Goal: Task Accomplishment & Management: Manage account settings

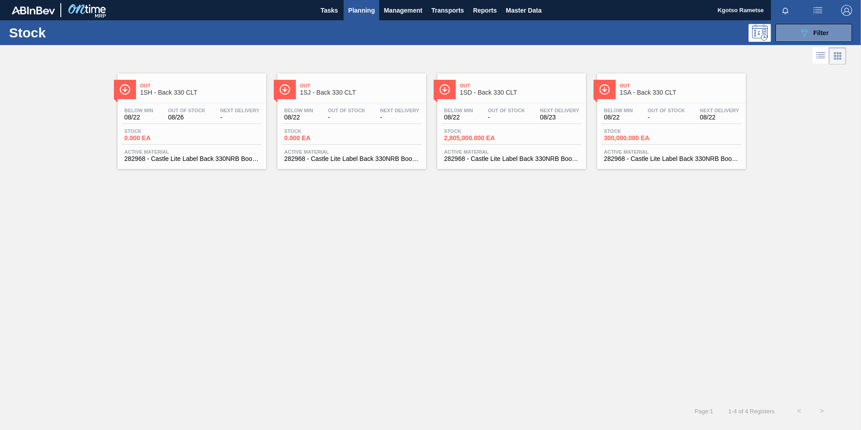
scroll to position [14, 0]
click at [572, 40] on button "089F7B8B-B2A5-4AFE-B5C0-19BA573D28AC Filter" at bounding box center [813, 33] width 77 height 18
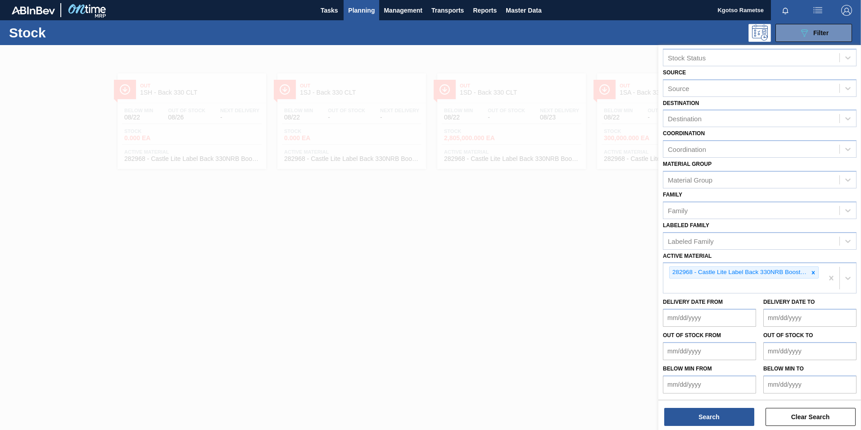
drag, startPoint x: 675, startPoint y: 121, endPoint x: 668, endPoint y: 129, distance: 10.9
click at [572, 121] on div "Destination" at bounding box center [685, 119] width 34 height 8
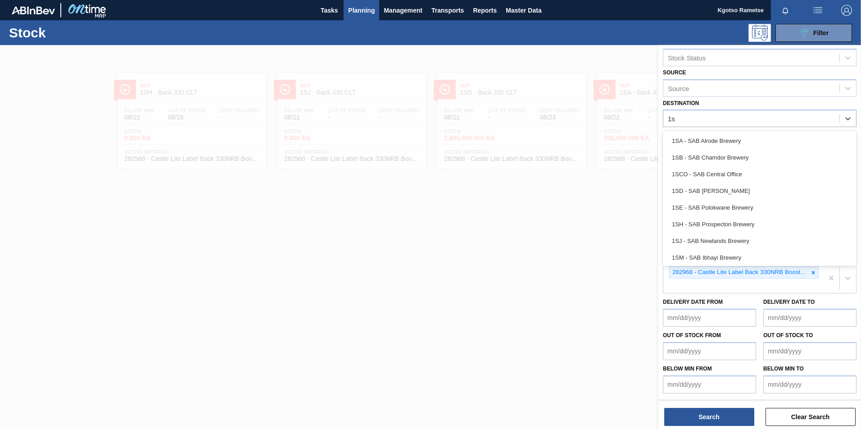
type input "1sd"
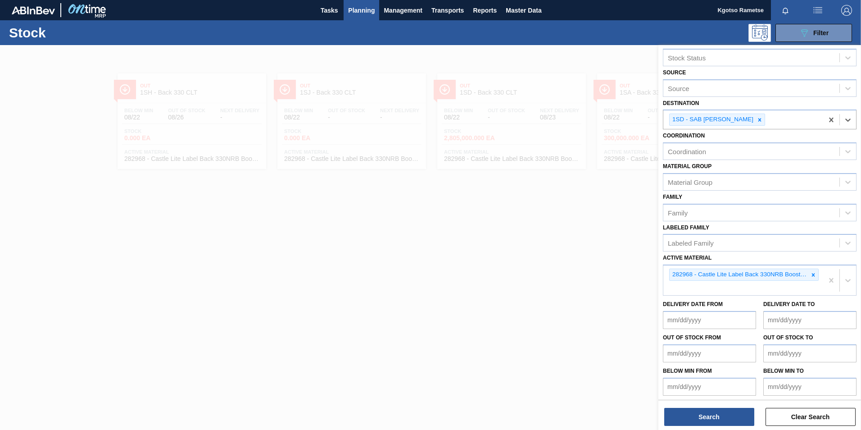
click at [572, 267] on icon at bounding box center [813, 275] width 6 height 6
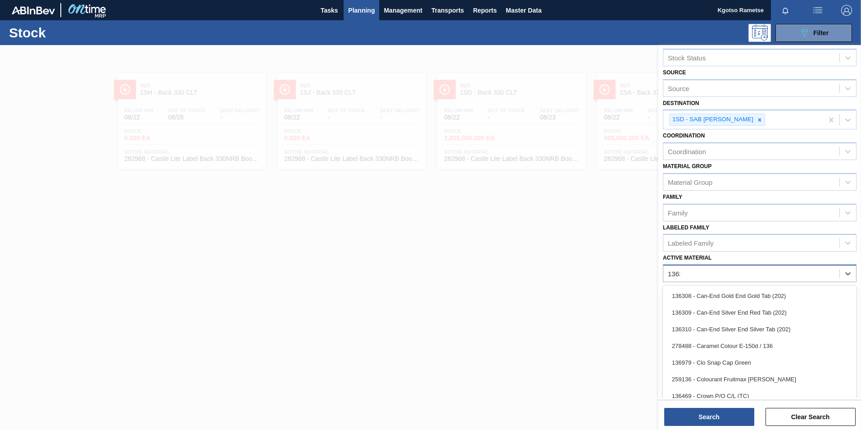
scroll to position [3, 0]
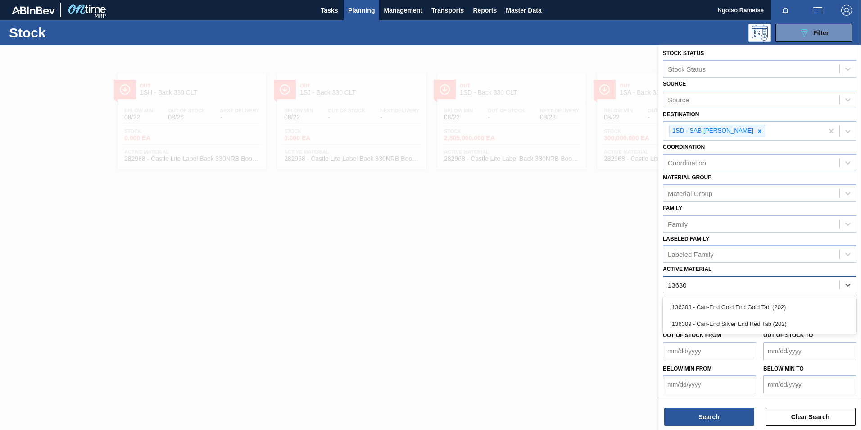
type Material "136308"
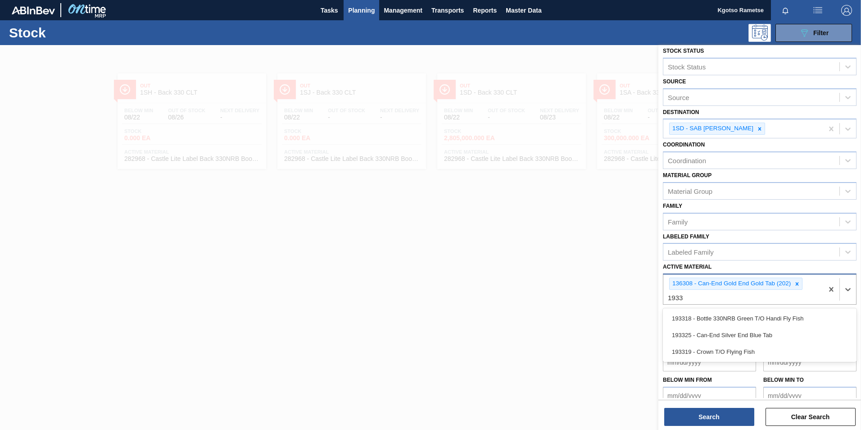
scroll to position [14, 0]
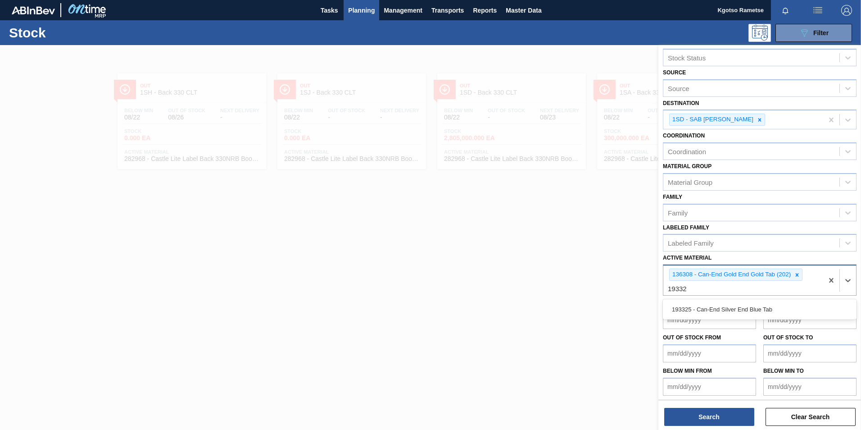
type Material "193325"
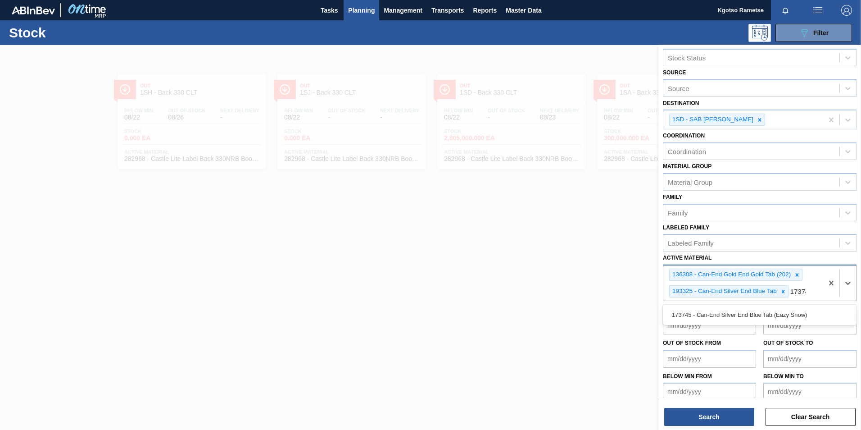
type Material "173745"
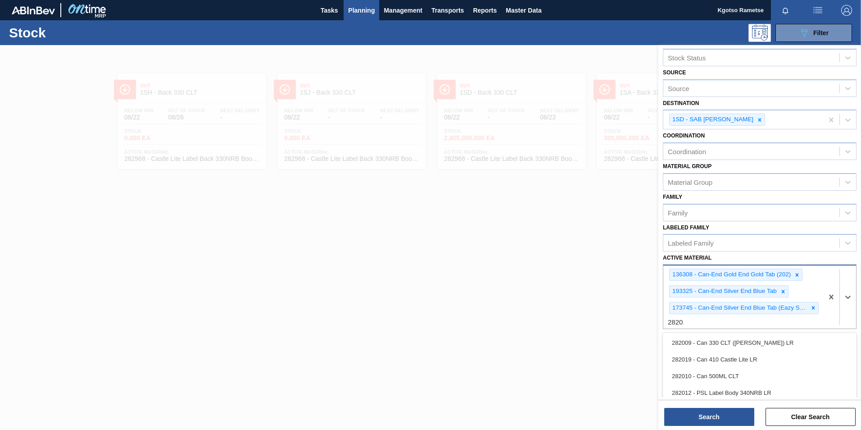
type Material "282010"
type Material "285185"
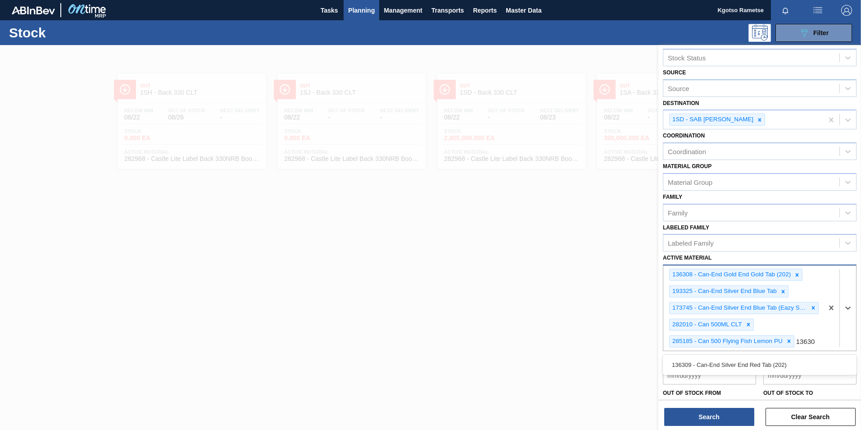
type Material "136309"
type Material "279751"
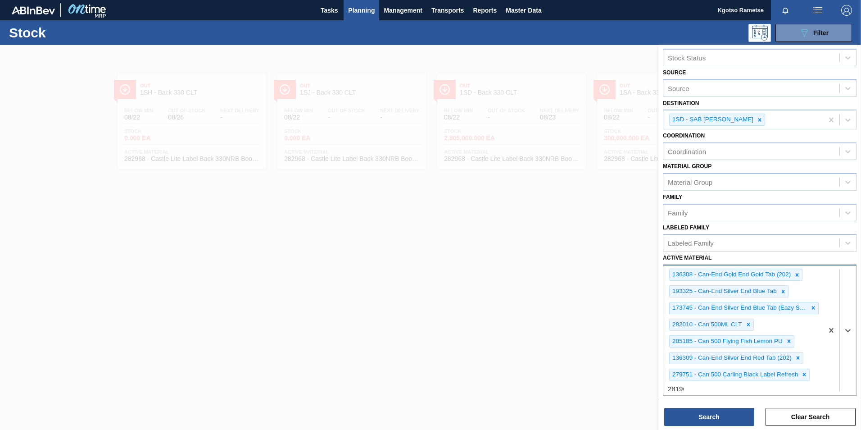
type Material "281966"
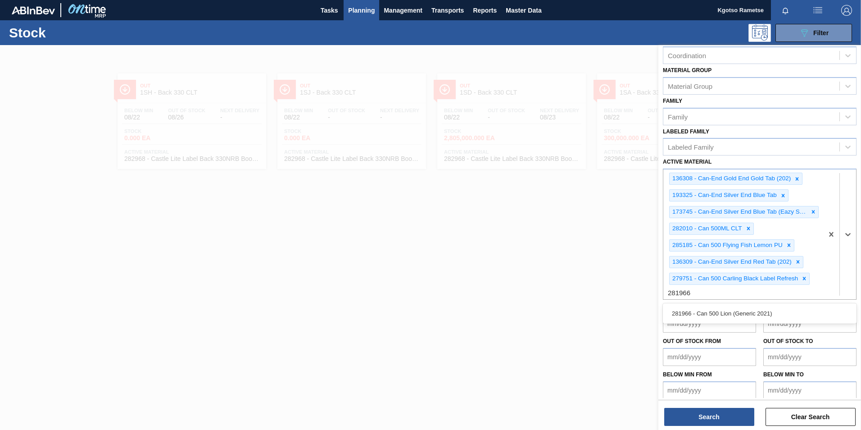
scroll to position [116, 0]
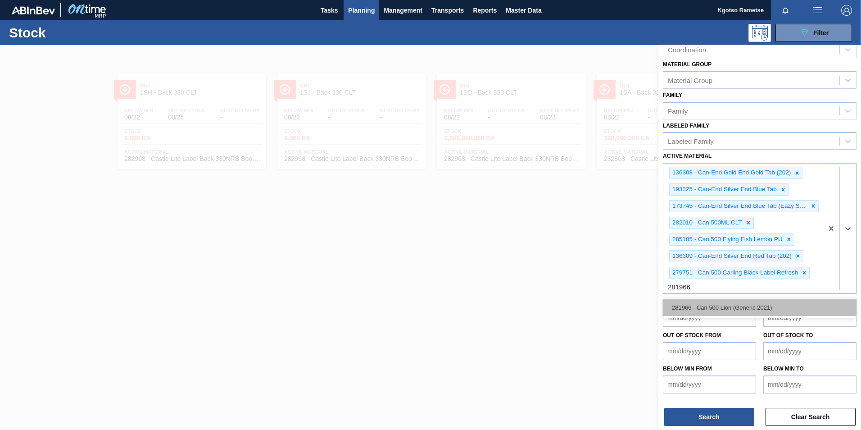
click at [572, 267] on div "281966 - Can 500 Lion (Generic 2021)" at bounding box center [760, 307] width 194 height 17
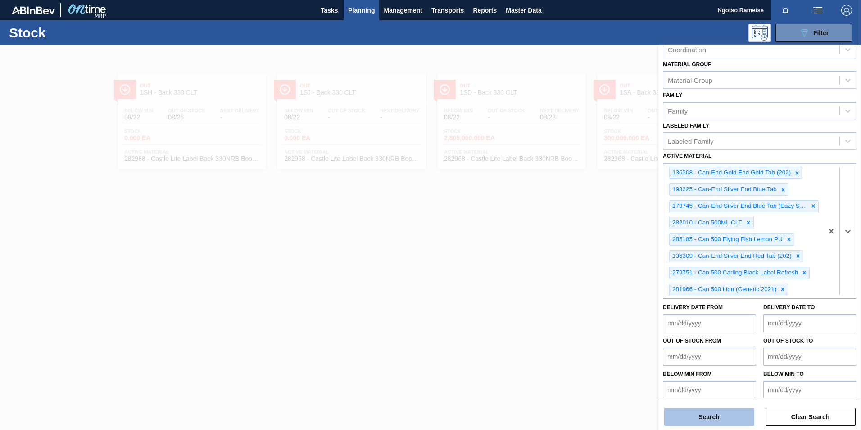
click at [572, 267] on button "Search" at bounding box center [709, 416] width 90 height 18
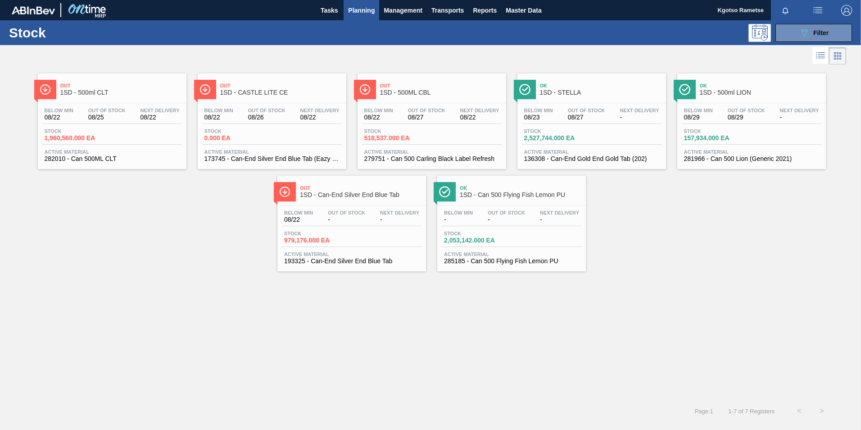
click at [572, 83] on span "Ok" at bounding box center [601, 85] width 122 height 5
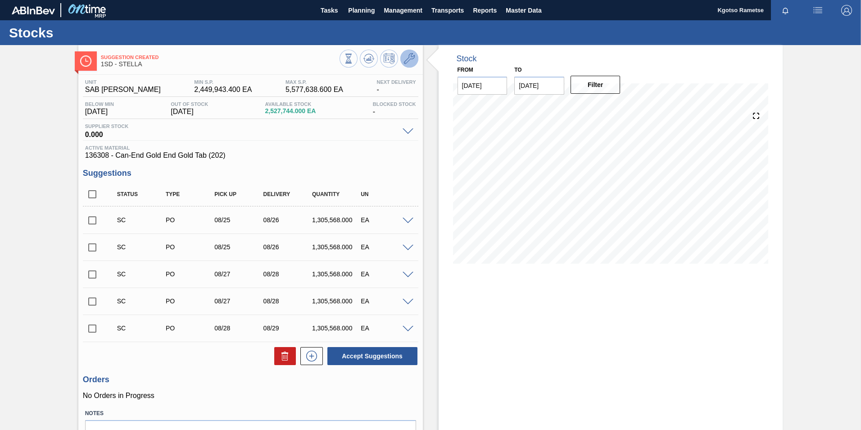
click at [414, 55] on button at bounding box center [409, 59] width 18 height 18
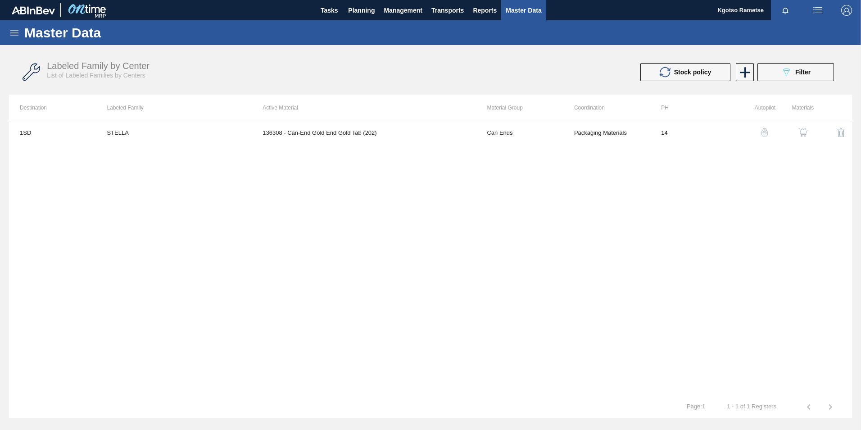
click at [572, 126] on button "button" at bounding box center [803, 133] width 22 height 22
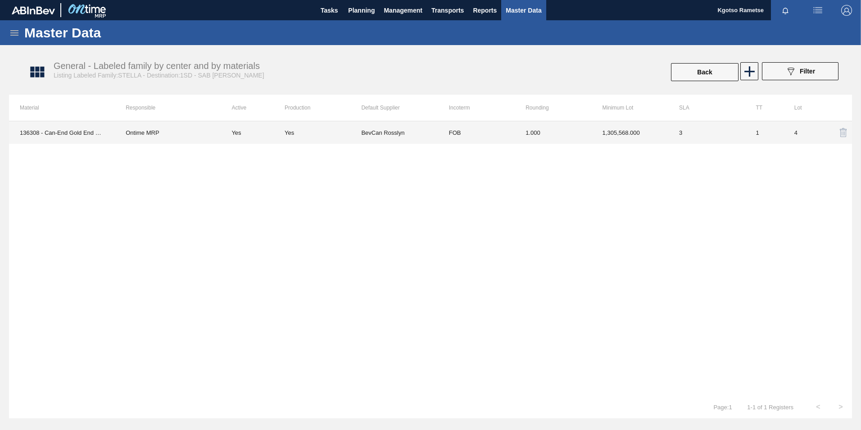
click at [547, 139] on td "1.000" at bounding box center [553, 132] width 77 height 23
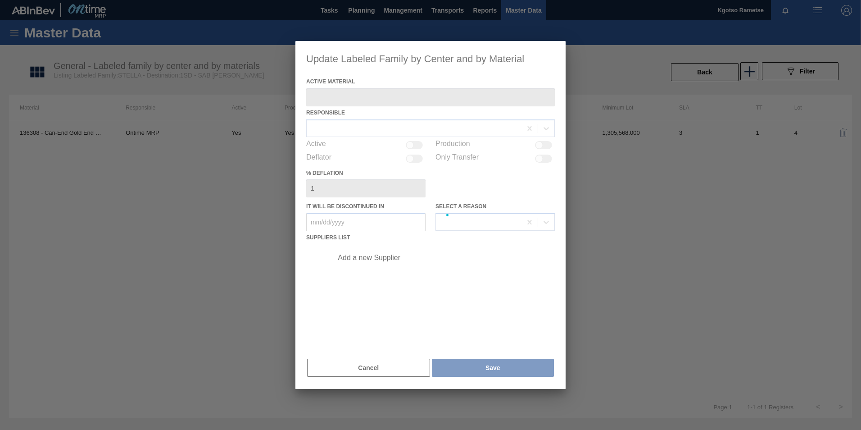
type Material "136308 - Can-End Gold End Gold Tab (202)"
checkbox input "true"
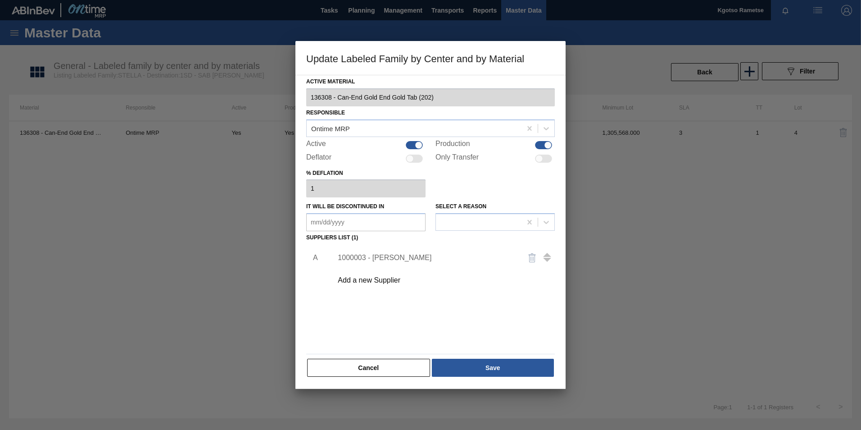
click at [386, 258] on div "1000003 - [PERSON_NAME]" at bounding box center [426, 257] width 176 height 8
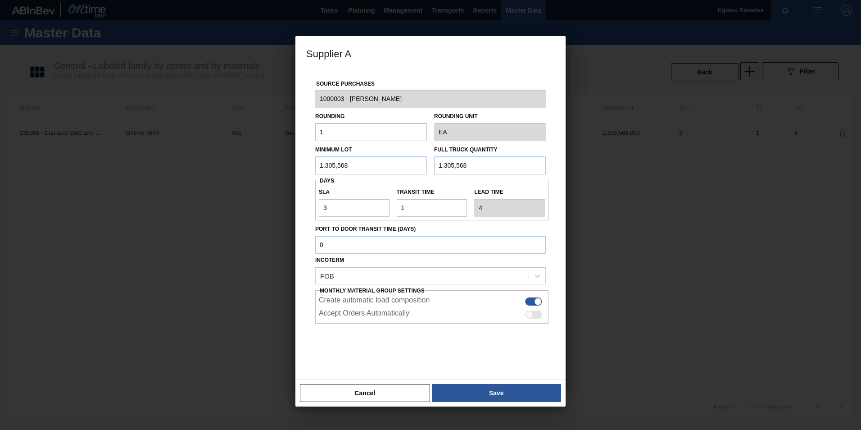
drag, startPoint x: 348, startPoint y: 161, endPoint x: 229, endPoint y: 176, distance: 120.3
click at [262, 173] on div "Supplier A Source Purchases 1000003 - BevCan Rosslyn Rounding 1 Rounding Unit E…" at bounding box center [430, 215] width 861 height 430
drag, startPoint x: 345, startPoint y: 168, endPoint x: 154, endPoint y: 169, distance: 191.8
click at [213, 170] on div "Supplier A Source Purchases 1000003 - BevCan Rosslyn Rounding 1 Rounding Unit E…" at bounding box center [430, 215] width 861 height 430
type input "979,176"
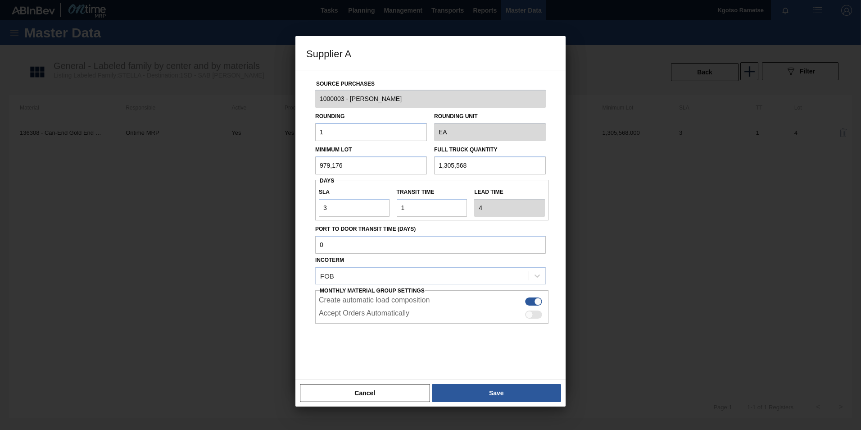
drag, startPoint x: 459, startPoint y: 164, endPoint x: 419, endPoint y: 169, distance: 40.3
click at [419, 170] on div "Minimum Lot 979,176 Full Truck Quantity 1,305,568" at bounding box center [431, 157] width 238 height 33
paste input "979,176"
type input "979,176"
drag, startPoint x: 505, startPoint y: 392, endPoint x: 500, endPoint y: 377, distance: 16.1
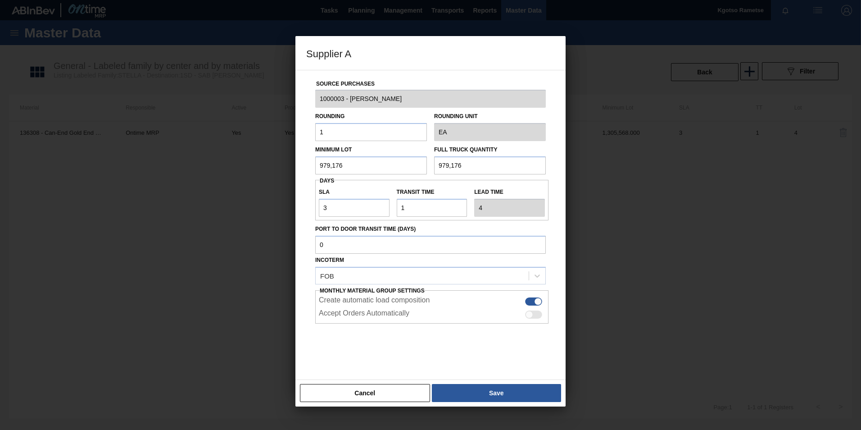
click at [505, 267] on button "Save" at bounding box center [496, 393] width 129 height 18
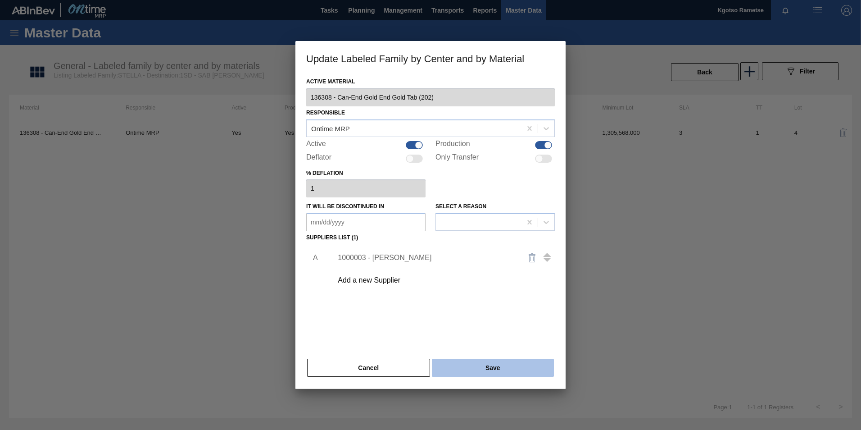
click at [499, 267] on button "Save" at bounding box center [493, 367] width 122 height 18
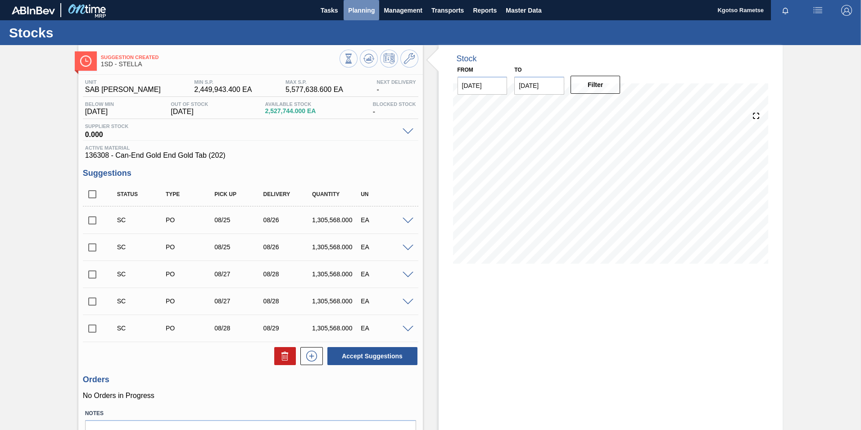
click at [358, 1] on button "Planning" at bounding box center [362, 10] width 36 height 20
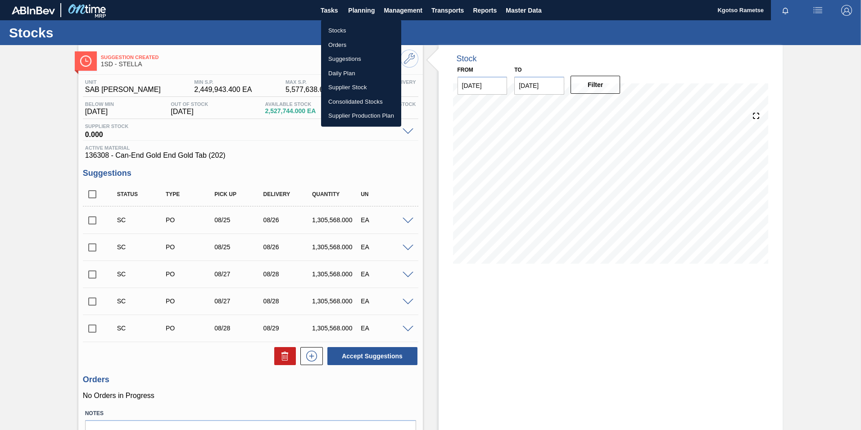
drag, startPoint x: 352, startPoint y: 24, endPoint x: 382, endPoint y: 39, distance: 33.6
click at [352, 24] on li "Stocks" at bounding box center [361, 30] width 80 height 14
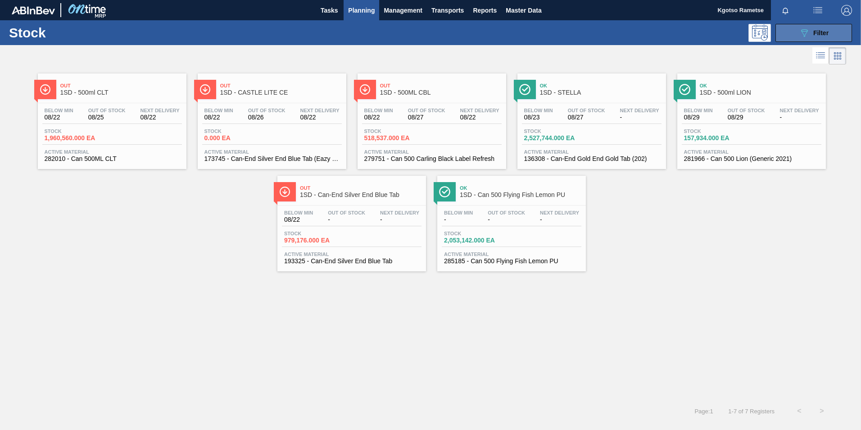
click at [572, 39] on button "089F7B8B-B2A5-4AFE-B5C0-19BA573D28AC Filter" at bounding box center [813, 33] width 77 height 18
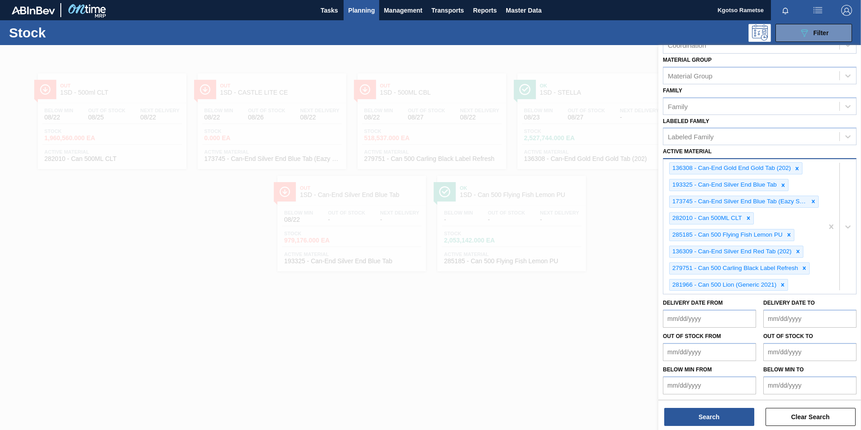
scroll to position [121, 0]
click at [58, 172] on div at bounding box center [430, 260] width 861 height 430
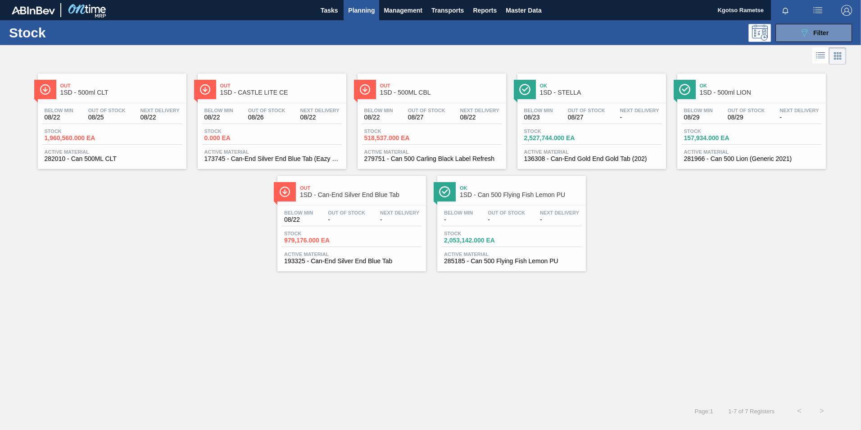
click at [324, 199] on div "Out 1SD - Can-End Silver End Blue Tab" at bounding box center [361, 191] width 122 height 20
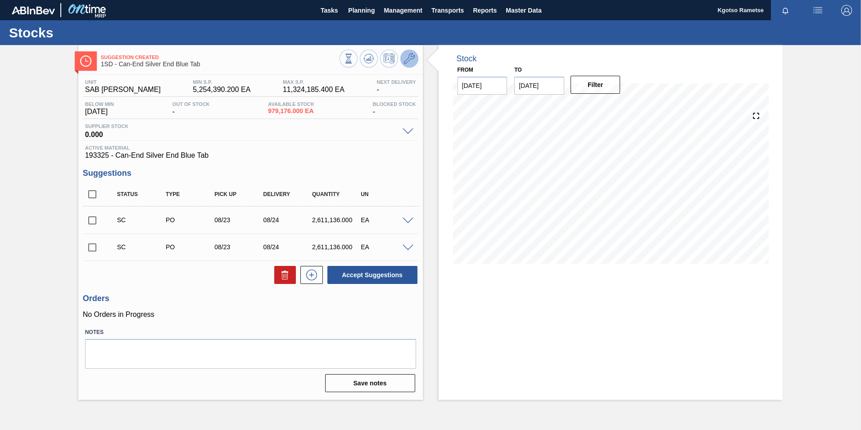
click at [405, 58] on icon at bounding box center [409, 58] width 11 height 11
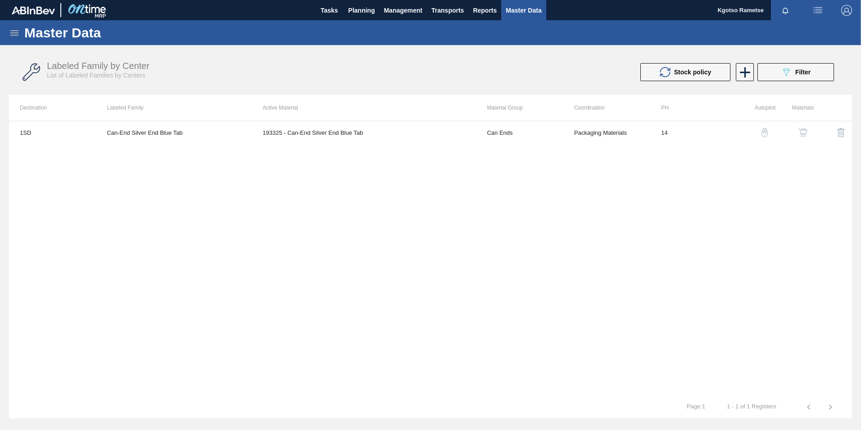
click at [572, 131] on img "button" at bounding box center [802, 132] width 9 height 9
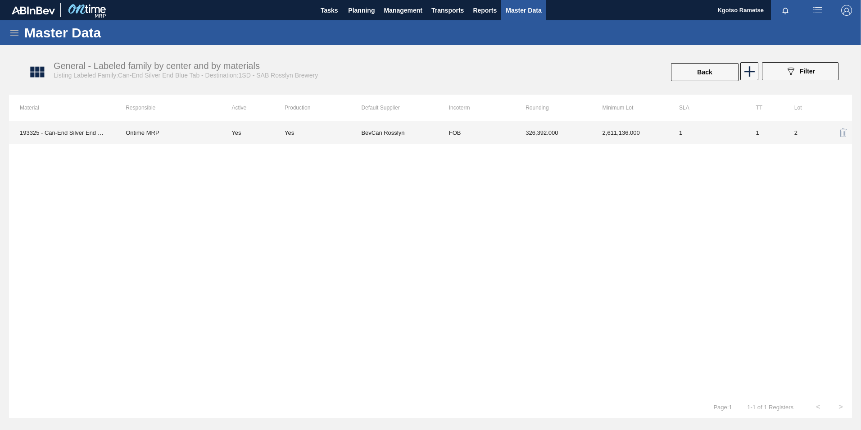
click at [572, 133] on td "326,392.000" at bounding box center [553, 132] width 77 height 23
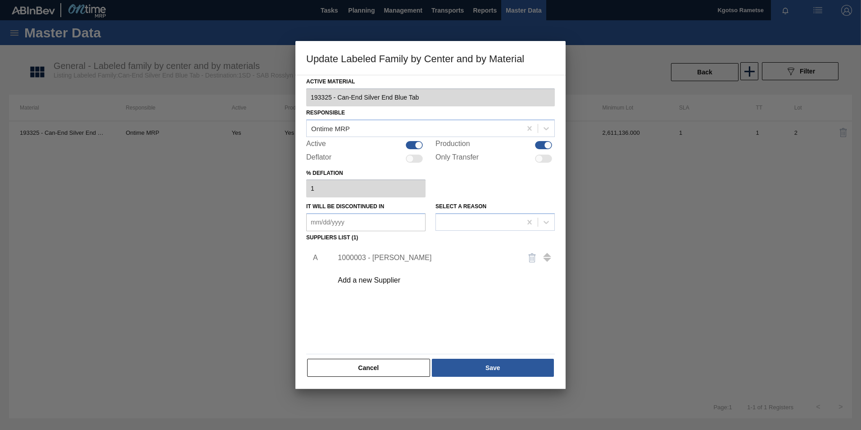
click at [390, 257] on div "1000003 - [PERSON_NAME]" at bounding box center [426, 257] width 176 height 8
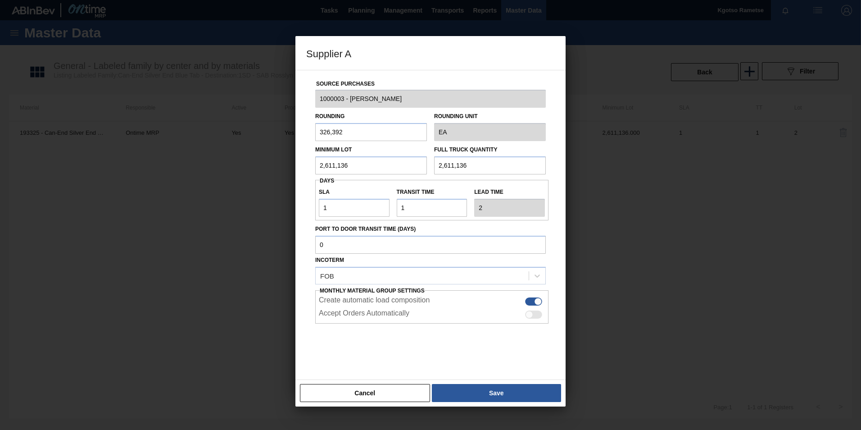
drag, startPoint x: 357, startPoint y: 165, endPoint x: 271, endPoint y: 163, distance: 86.5
click at [288, 164] on div "Supplier A Source Purchases 1000003 - BevCan Rosslyn Rounding 326,392 Rounding …" at bounding box center [430, 215] width 861 height 430
drag, startPoint x: 351, startPoint y: 165, endPoint x: 200, endPoint y: 169, distance: 150.9
click at [226, 167] on div "Supplier A Source Purchases 1000003 - BevCan Rosslyn Rounding 326,392 Rounding …" at bounding box center [430, 215] width 861 height 430
type input "1,305,568"
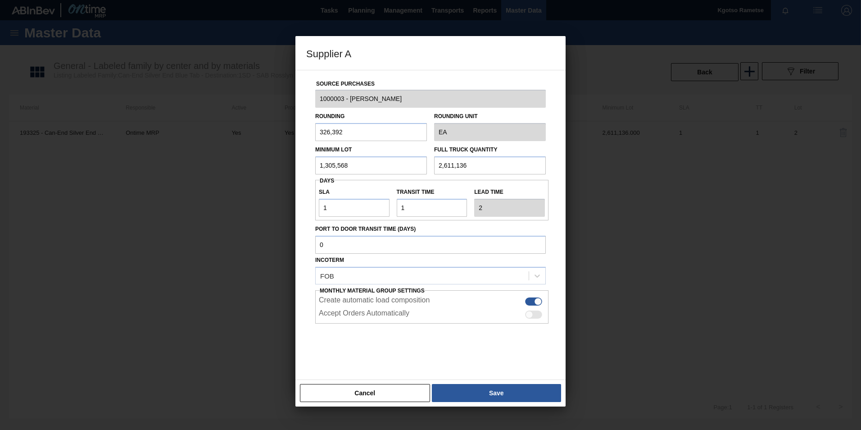
drag, startPoint x: 465, startPoint y: 159, endPoint x: 339, endPoint y: 158, distance: 125.2
click at [415, 159] on div "Minimum Lot 1,305,568 Full Truck Quantity 2,611,136" at bounding box center [431, 157] width 238 height 33
paste input "1,305,568"
type input "1,305,568"
click at [495, 267] on button "Save" at bounding box center [496, 393] width 129 height 18
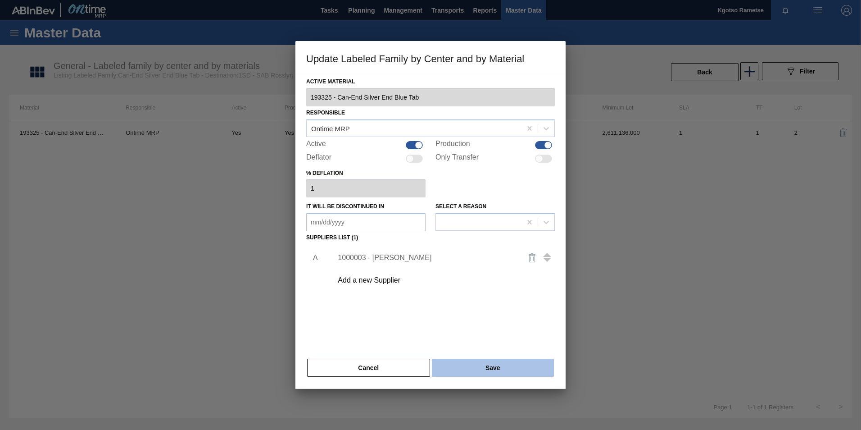
click at [485, 267] on button "Save" at bounding box center [493, 367] width 122 height 18
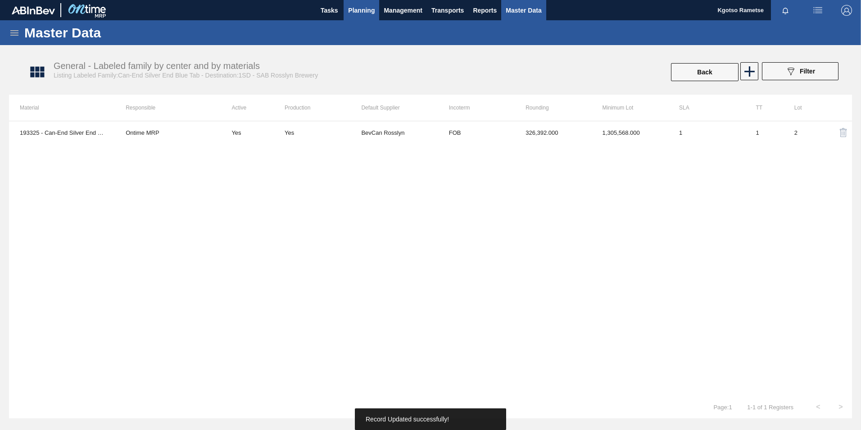
click at [361, 6] on span "Planning" at bounding box center [361, 10] width 27 height 11
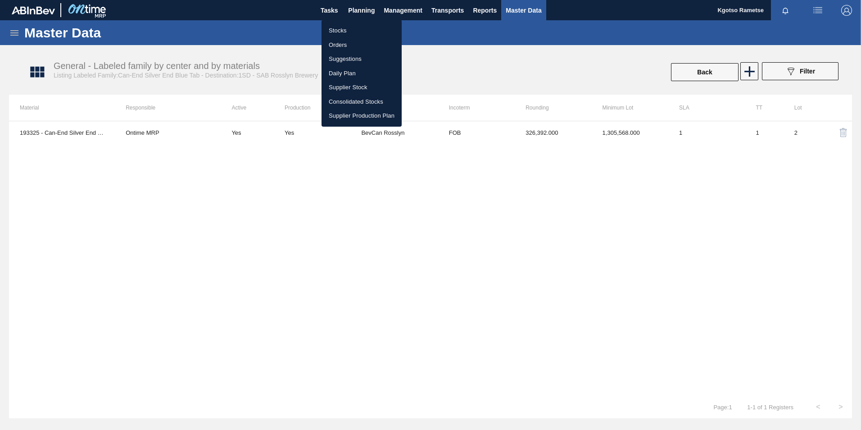
click at [348, 28] on li "Stocks" at bounding box center [361, 30] width 80 height 14
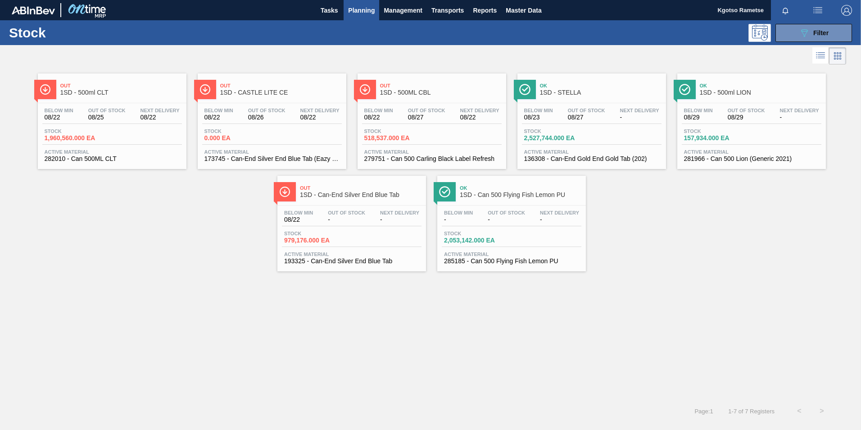
click at [301, 77] on div "Out 1SD - CASTLE LITE CE" at bounding box center [272, 85] width 149 height 25
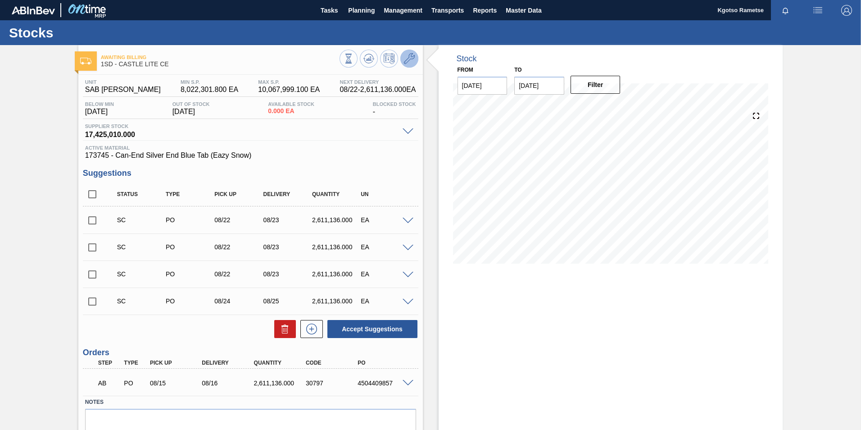
click at [410, 61] on icon at bounding box center [409, 58] width 11 height 11
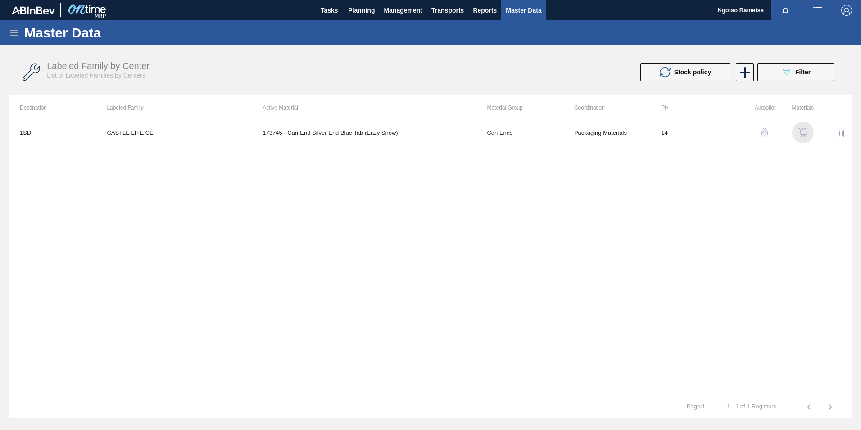
click at [572, 130] on img "button" at bounding box center [802, 132] width 9 height 9
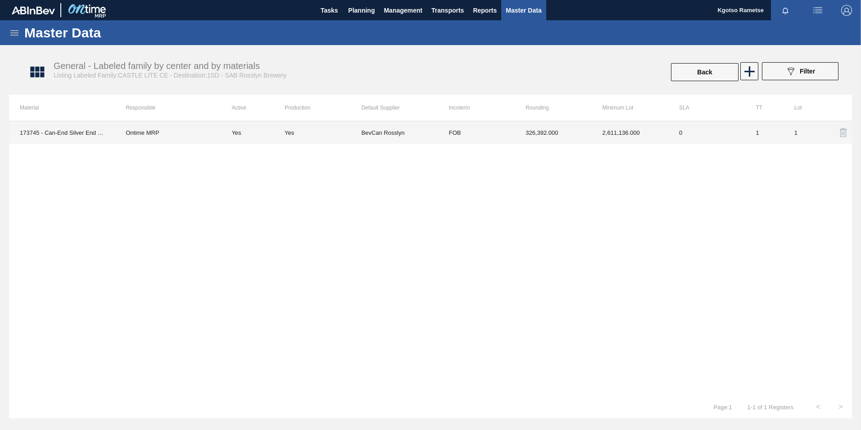
click at [572, 134] on td "326,392.000" at bounding box center [553, 132] width 77 height 23
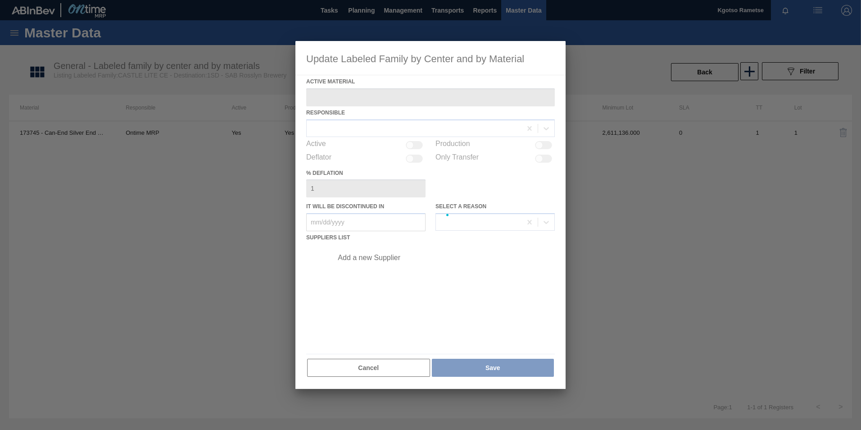
type Material "173745 - Can-End Silver End Blue Tab (Eazy Snow)"
checkbox input "true"
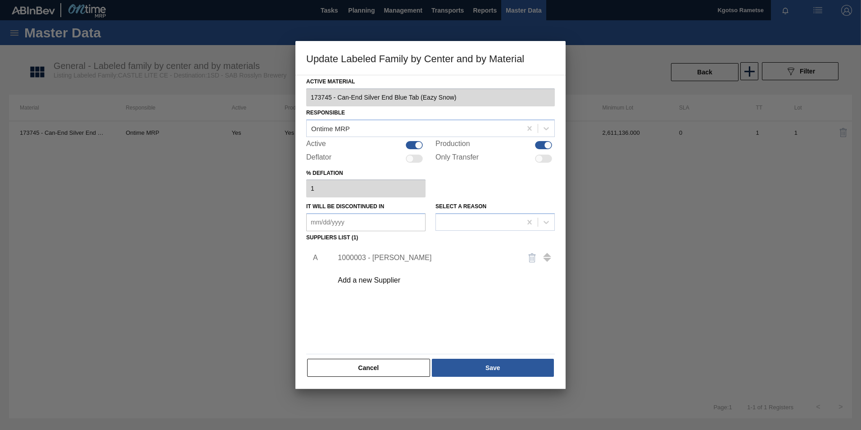
click at [362, 261] on div "1000003 - [PERSON_NAME]" at bounding box center [426, 257] width 176 height 8
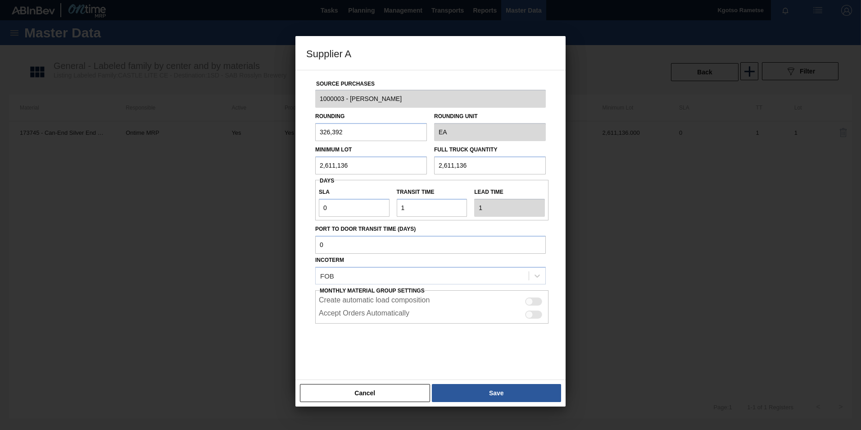
drag, startPoint x: 367, startPoint y: 156, endPoint x: 293, endPoint y: 158, distance: 73.9
click at [299, 159] on div "Source Purchases 1000003 - BevCan Rosslyn Rounding 326,392 Rounding Unit EA Min…" at bounding box center [430, 225] width 270 height 310
drag, startPoint x: 368, startPoint y: 157, endPoint x: 227, endPoint y: 180, distance: 143.3
click at [227, 180] on div "Supplier A Source Purchases 1000003 - BevCan Rosslyn Rounding 326,392 Rounding …" at bounding box center [430, 215] width 861 height 430
type input "4,243,096"
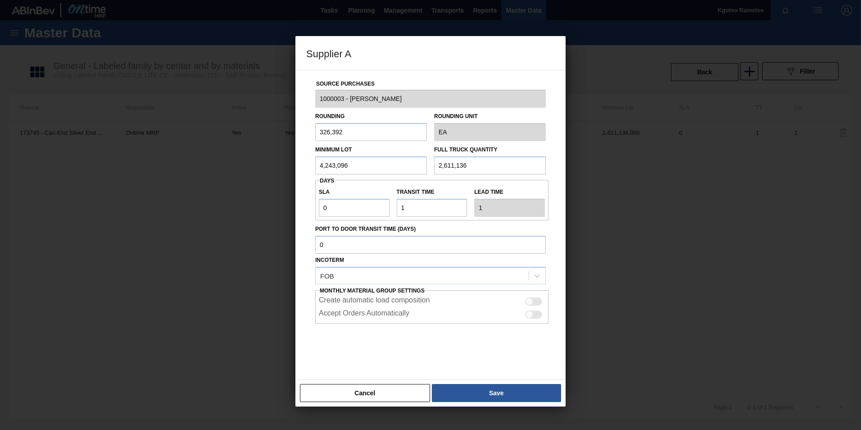
drag, startPoint x: 400, startPoint y: 164, endPoint x: 329, endPoint y: 164, distance: 70.7
click at [372, 164] on div "Minimum Lot 4,243,096 Full Truck Quantity 2,611,136" at bounding box center [431, 157] width 238 height 33
paste input "4,243,09"
type input "4,243,096"
drag, startPoint x: 332, startPoint y: 205, endPoint x: 233, endPoint y: 207, distance: 99.1
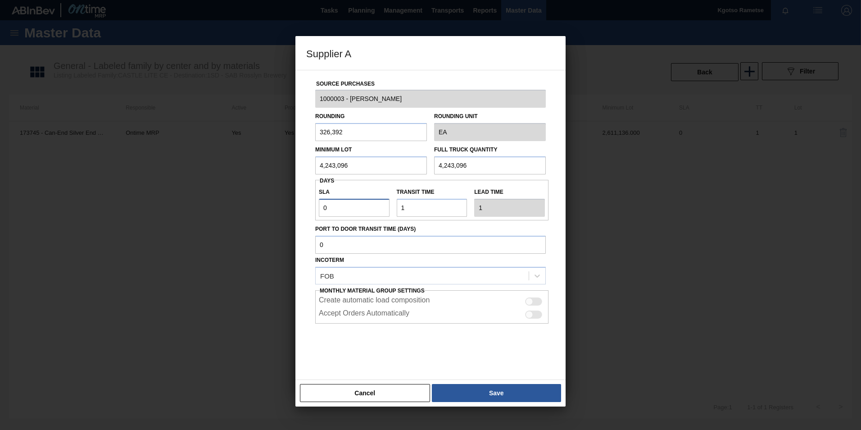
click at [249, 207] on div "Supplier A Source Purchases 1000003 - BevCan Rosslyn Rounding 326,392 Rounding …" at bounding box center [430, 215] width 861 height 430
type input "1"
type input "2"
type input "1"
click at [504, 267] on div at bounding box center [430, 345] width 231 height 45
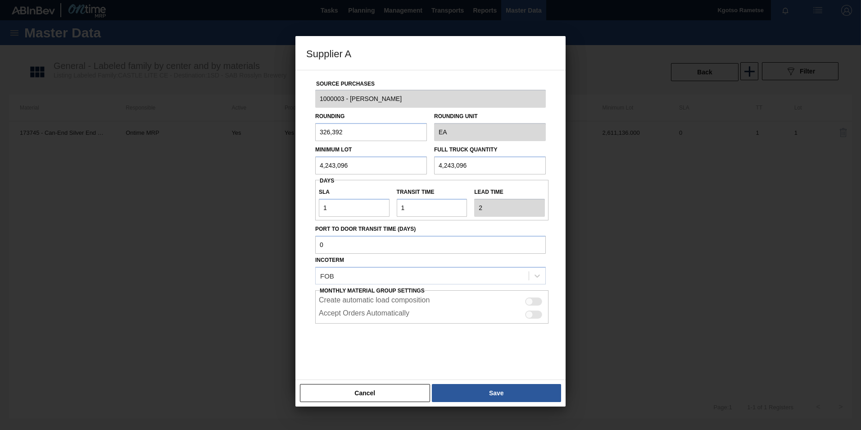
drag, startPoint x: 537, startPoint y: 376, endPoint x: 530, endPoint y: 378, distance: 7.0
click at [534, 267] on div "Source Purchases 1000003 - BevCan Rosslyn Rounding 326,392 Rounding Unit EA Min…" at bounding box center [430, 225] width 270 height 310
click at [520, 267] on button "Save" at bounding box center [496, 393] width 129 height 18
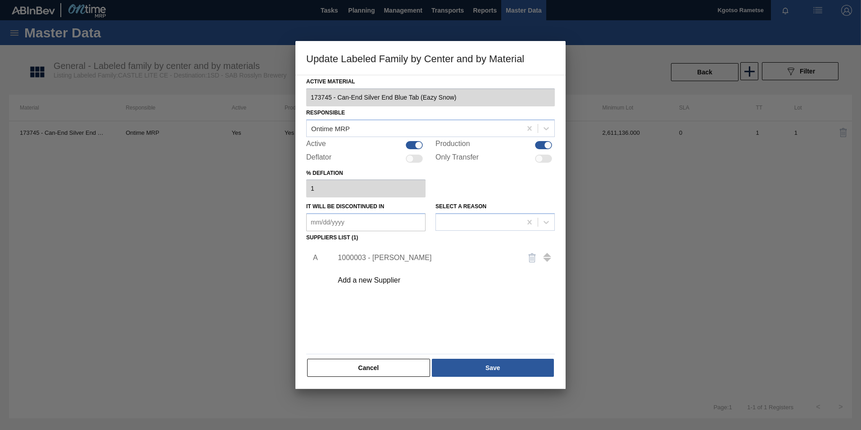
click at [504, 267] on div "Cancel Save" at bounding box center [430, 368] width 249 height 20
click at [499, 267] on button "Save" at bounding box center [493, 367] width 122 height 18
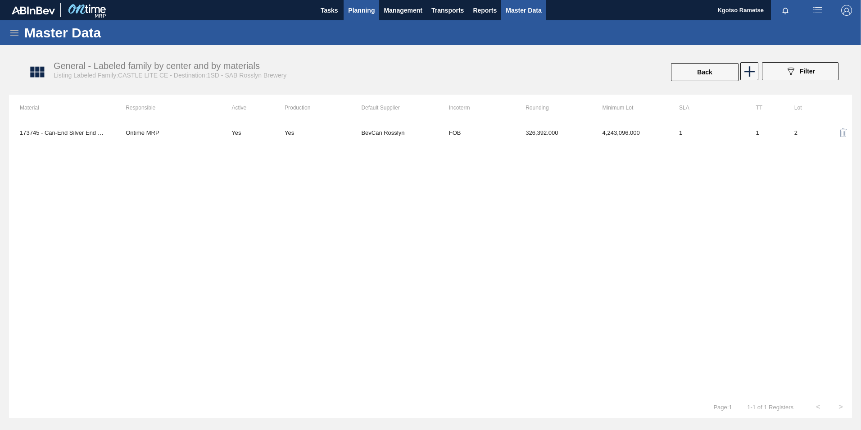
click at [365, 8] on span "Planning" at bounding box center [361, 10] width 27 height 11
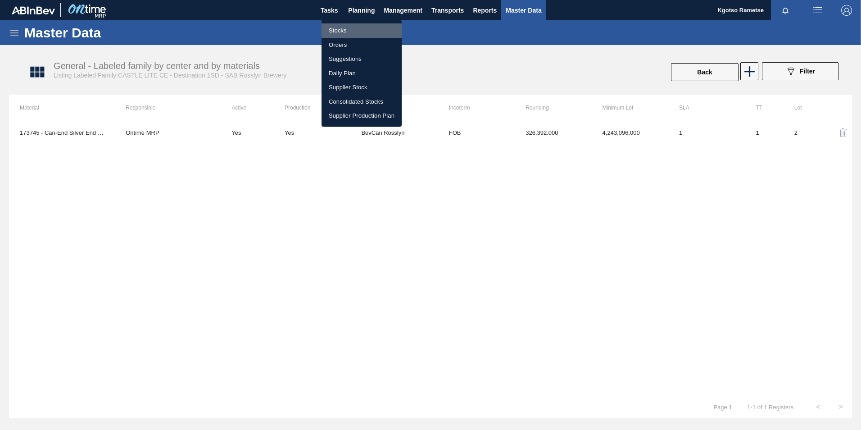
click at [361, 32] on li "Stocks" at bounding box center [361, 30] width 80 height 14
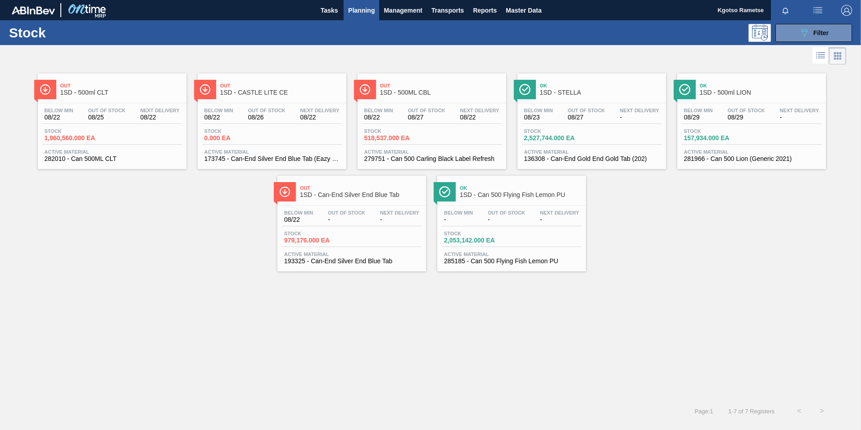
click at [89, 83] on span "Out" at bounding box center [121, 85] width 122 height 5
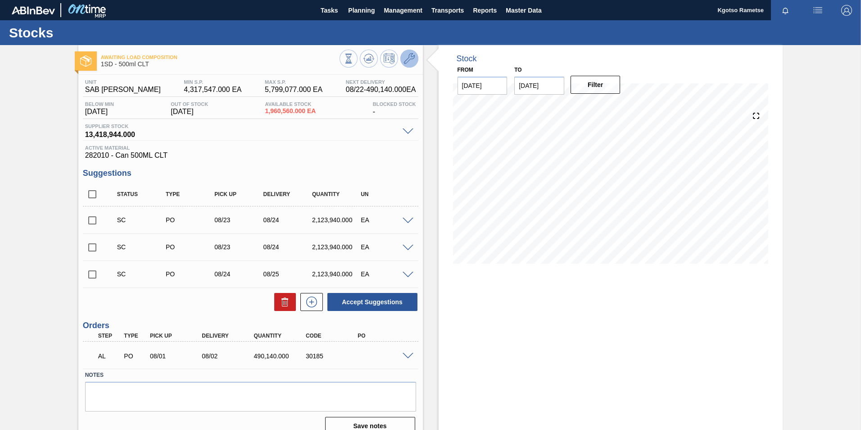
click at [410, 62] on icon at bounding box center [409, 58] width 11 height 11
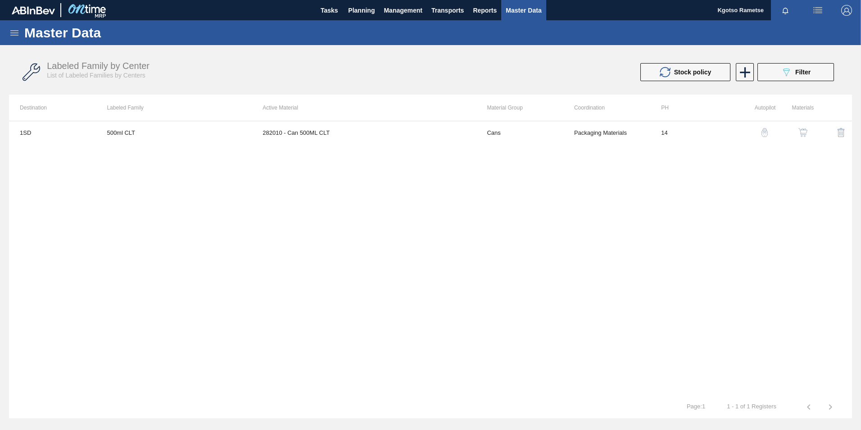
drag, startPoint x: 803, startPoint y: 127, endPoint x: 801, endPoint y: 123, distance: 4.6
click at [572, 123] on button "button" at bounding box center [803, 133] width 22 height 22
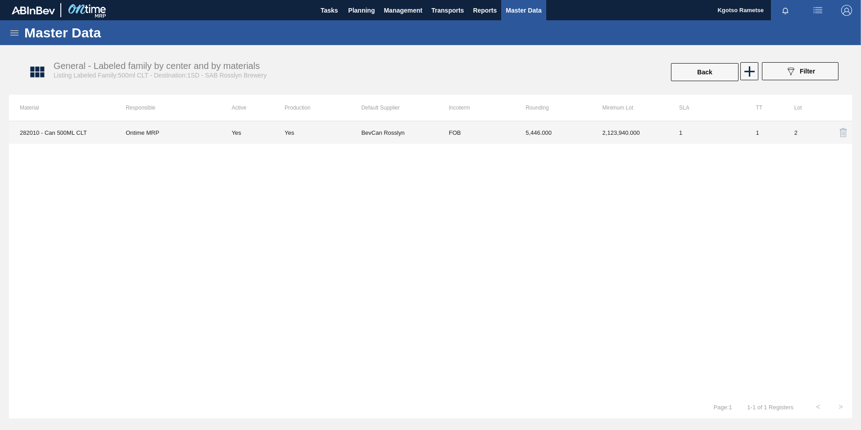
click at [530, 138] on td "5,446.000" at bounding box center [553, 132] width 77 height 23
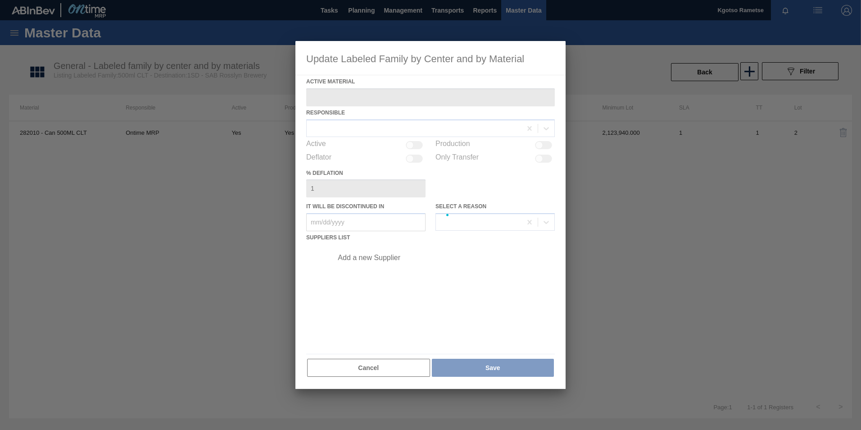
type Material "282010 - Can 500ML CLT"
checkbox input "true"
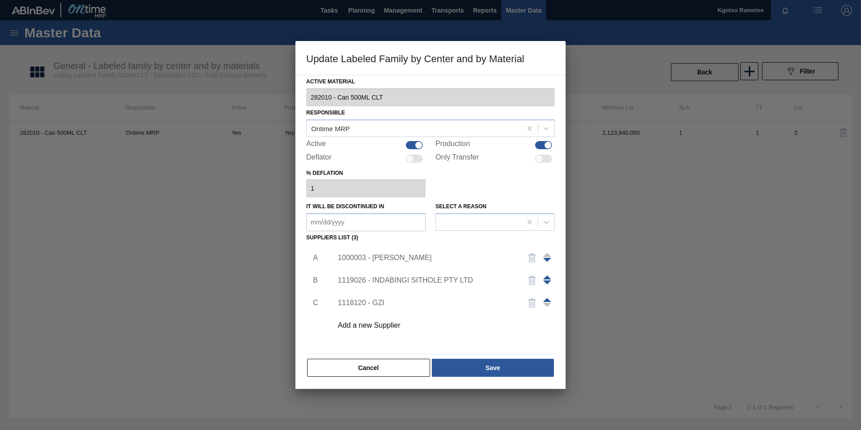
click at [380, 257] on div "1000003 - [PERSON_NAME]" at bounding box center [426, 257] width 176 height 8
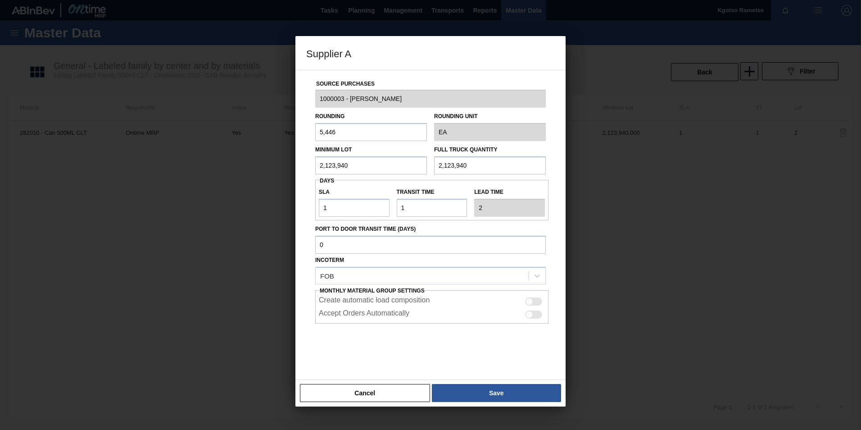
drag, startPoint x: 354, startPoint y: 169, endPoint x: 275, endPoint y: 161, distance: 79.6
click at [275, 161] on div "Supplier A Source Purchases 1000003 - BevCan Rosslyn Rounding 5,446 Rounding Un…" at bounding box center [430, 215] width 861 height 430
drag, startPoint x: 349, startPoint y: 168, endPoint x: 279, endPoint y: 166, distance: 70.3
click at [279, 166] on div "Supplier A Source Purchases 1000003 - BevCan Rosslyn Rounding 5,446 Rounding Un…" at bounding box center [430, 215] width 861 height 430
type input "1,960,560"
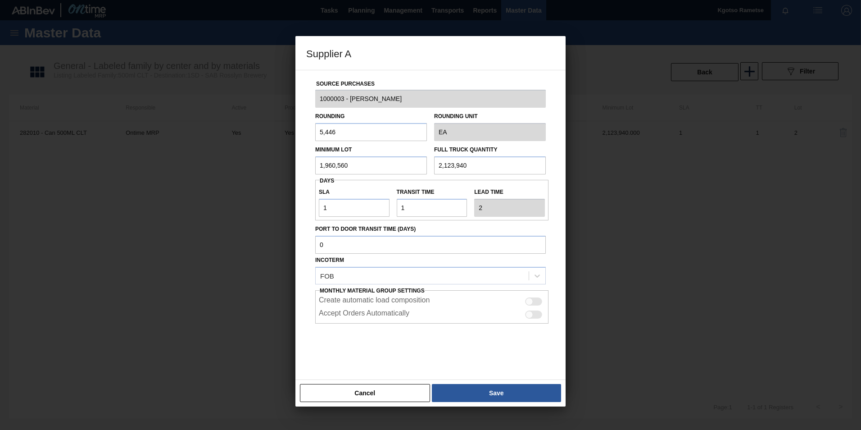
drag, startPoint x: 474, startPoint y: 163, endPoint x: 387, endPoint y: 170, distance: 86.7
click at [447, 162] on input "2,123,940" at bounding box center [490, 165] width 112 height 18
click at [471, 167] on input "2,123,940" at bounding box center [490, 165] width 112 height 18
click at [471, 166] on input "2,123,940" at bounding box center [490, 165] width 112 height 18
drag, startPoint x: 470, startPoint y: 164, endPoint x: 332, endPoint y: 166, distance: 137.8
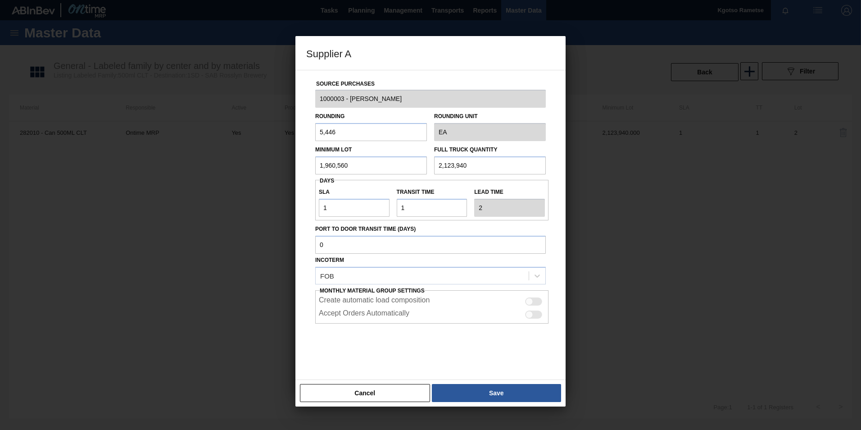
click at [332, 166] on div "Minimum Lot 1,960,560 Full Truck Quantity 2,123,940" at bounding box center [431, 157] width 238 height 33
paste input "1,960,56"
type input "1,960,560"
drag, startPoint x: 469, startPoint y: 393, endPoint x: 469, endPoint y: 387, distance: 5.9
click at [469, 267] on button "Save" at bounding box center [496, 393] width 129 height 18
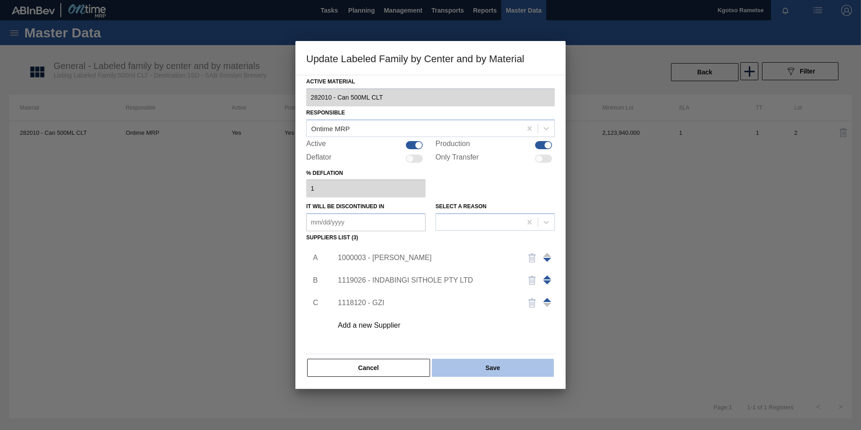
click at [475, 267] on button "Save" at bounding box center [493, 367] width 122 height 18
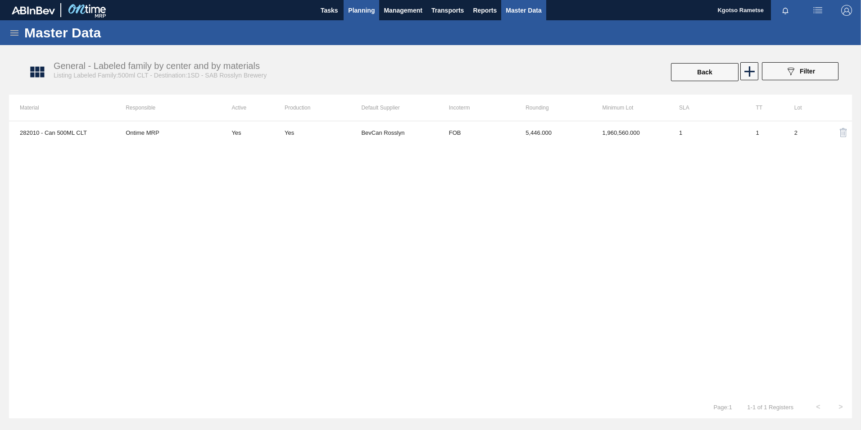
click at [368, 7] on span "Planning" at bounding box center [361, 10] width 27 height 11
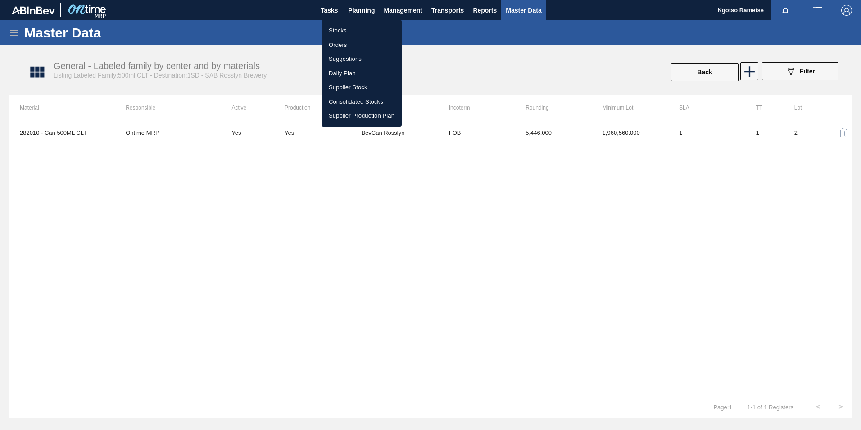
click at [330, 26] on li "Stocks" at bounding box center [361, 30] width 80 height 14
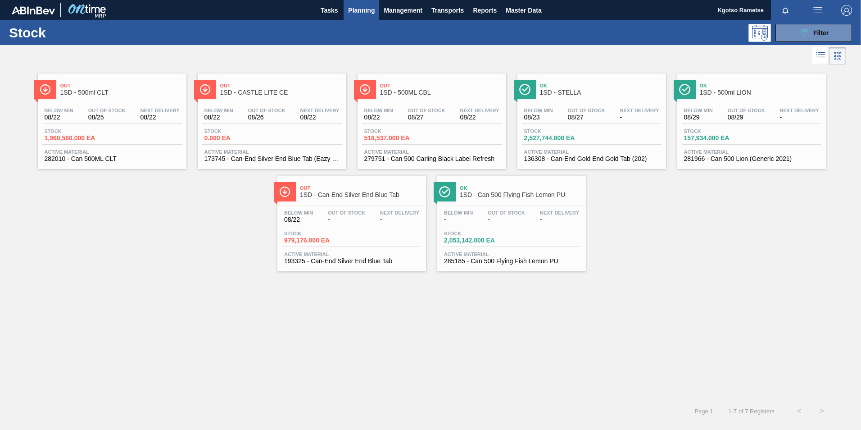
click at [471, 178] on div "Ok 1SD - Can 500 Flying Fish Lemon PU" at bounding box center [511, 188] width 149 height 25
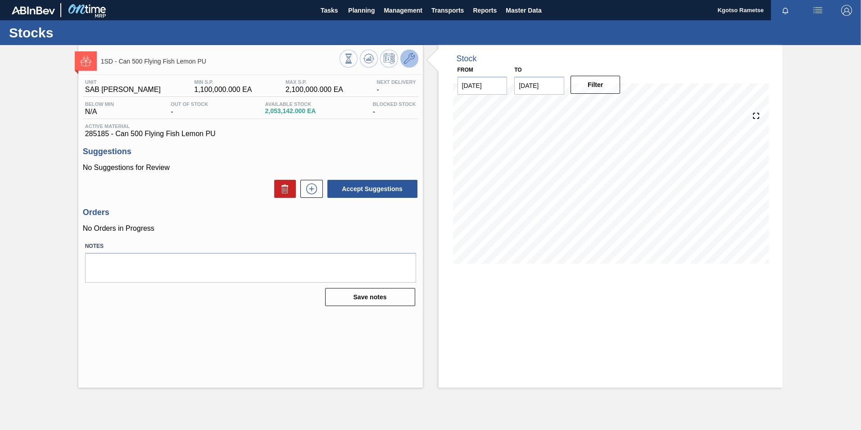
click at [411, 62] on icon at bounding box center [409, 58] width 11 height 11
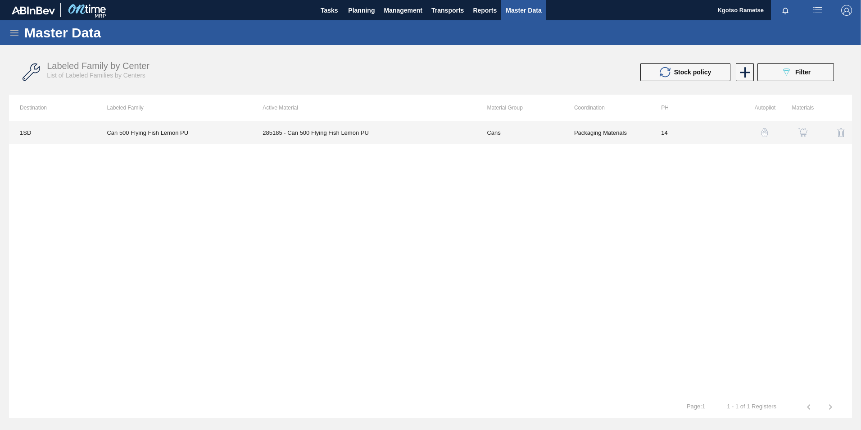
click at [336, 135] on td "285185 - Can 500 Flying Fish Lemon PU" at bounding box center [364, 132] width 224 height 23
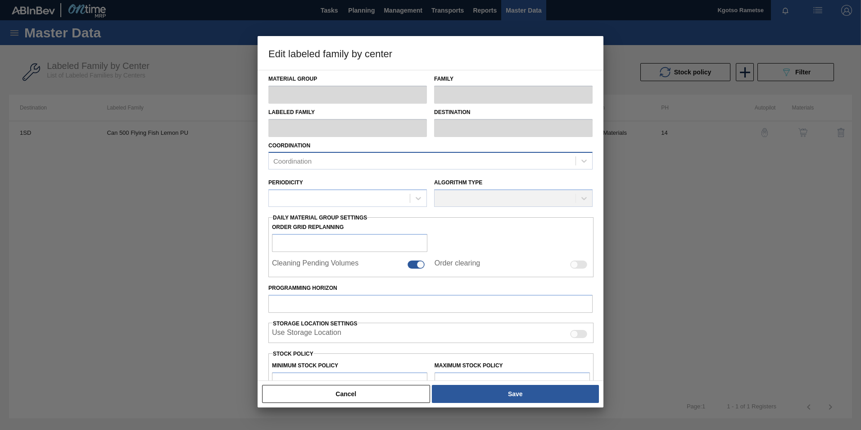
type input "Cans"
type input "Can 500 Flying Fish"
type input "Can 500 Flying Fish Lemon PU"
type input "1SD - SAB [PERSON_NAME]"
type input "14"
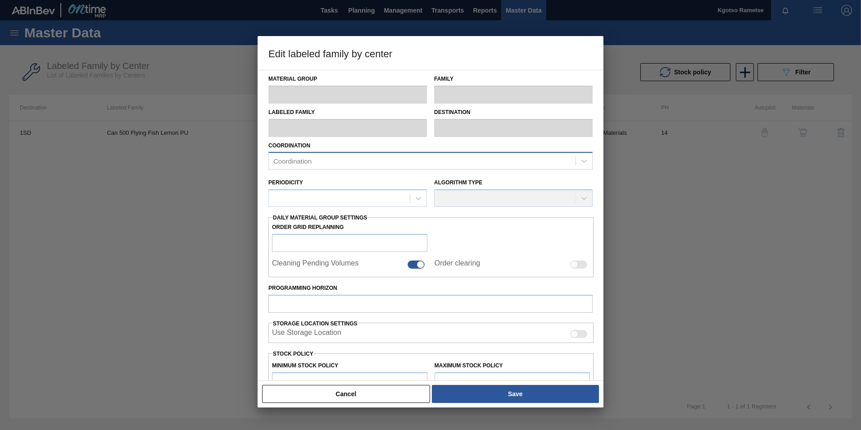
type input "1,100,000"
type input "2,100,000"
type input "100"
type input "2,100,000.000"
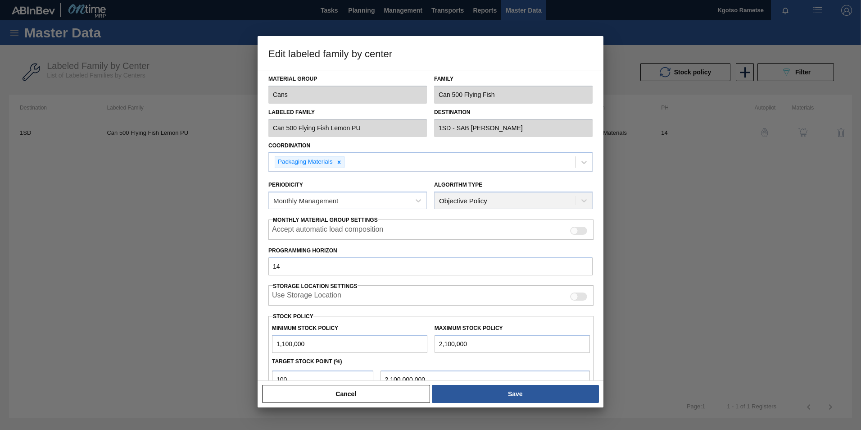
drag, startPoint x: 278, startPoint y: 342, endPoint x: 268, endPoint y: 342, distance: 9.9
click at [269, 267] on div "Minimum Stock Policy 1,100,000" at bounding box center [349, 336] width 163 height 31
drag, startPoint x: 279, startPoint y: 342, endPoint x: 273, endPoint y: 341, distance: 6.4
click at [274, 267] on input "1,100,000" at bounding box center [349, 344] width 155 height 18
type input "2,100,000"
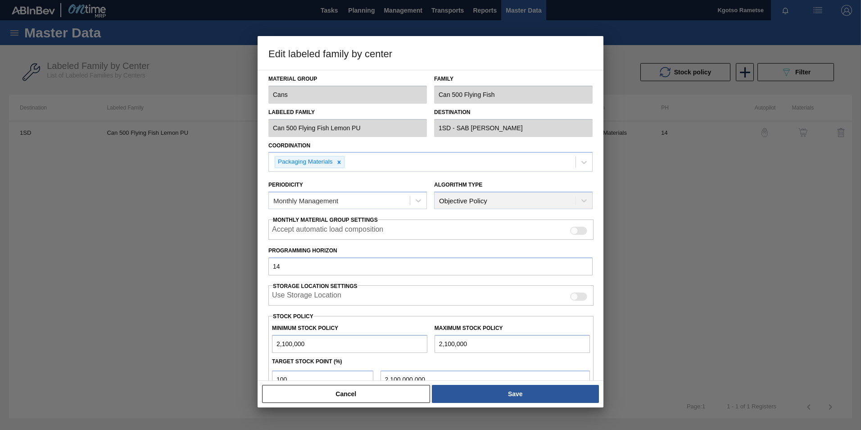
drag, startPoint x: 440, startPoint y: 342, endPoint x: 412, endPoint y: 335, distance: 29.5
click at [418, 267] on div "Minimum Stock Policy 2,100,000 Maximum Stock Policy 2,100,000" at bounding box center [430, 335] width 325 height 33
type input "3,100,000"
type input "3,100,000.000"
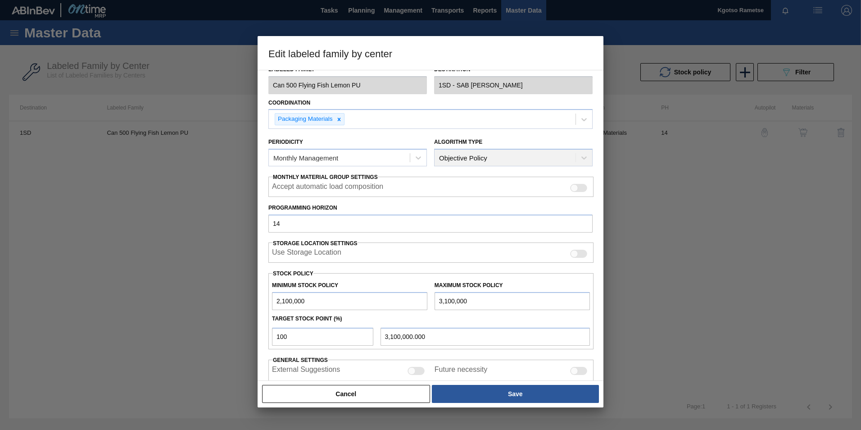
scroll to position [90, 0]
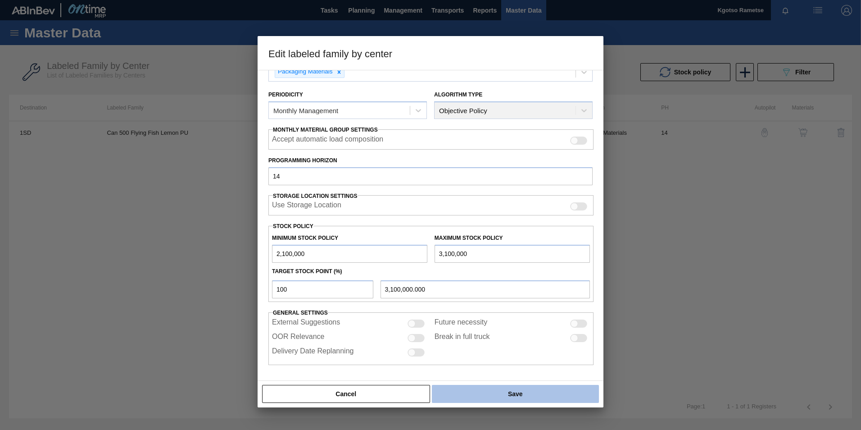
type input "3,100,000"
drag, startPoint x: 519, startPoint y: 393, endPoint x: 513, endPoint y: 387, distance: 8.6
click at [518, 267] on button "Save" at bounding box center [515, 394] width 167 height 18
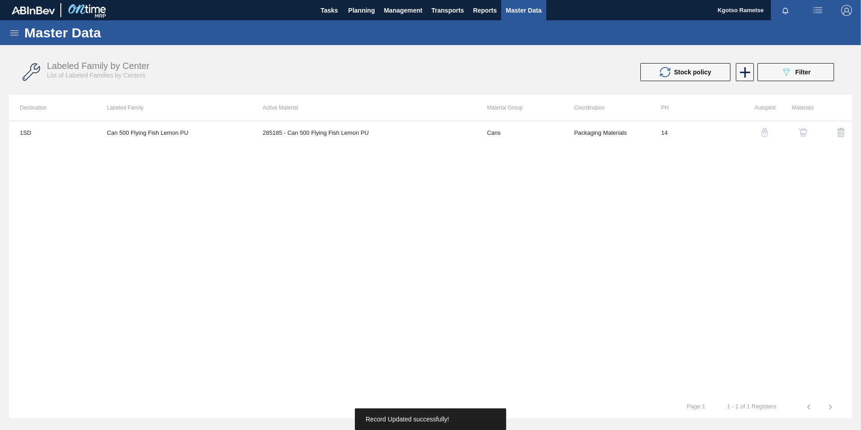
click at [572, 131] on img "button" at bounding box center [802, 132] width 9 height 9
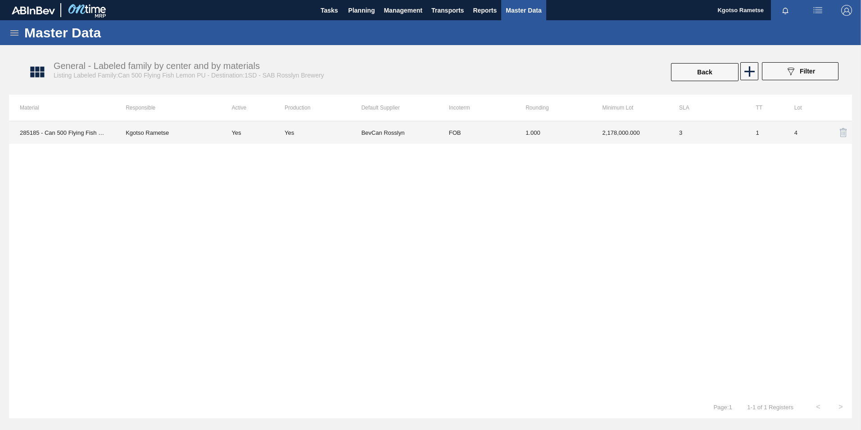
click at [549, 133] on td "1.000" at bounding box center [553, 132] width 77 height 23
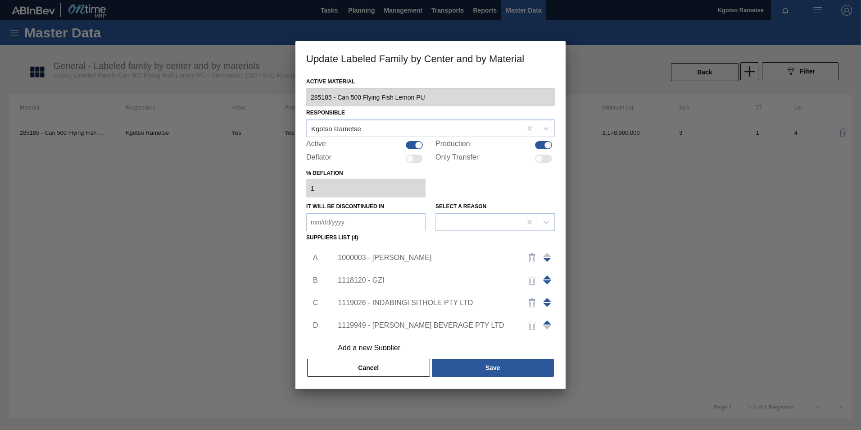
click at [352, 258] on div "1000003 - [PERSON_NAME]" at bounding box center [426, 257] width 176 height 8
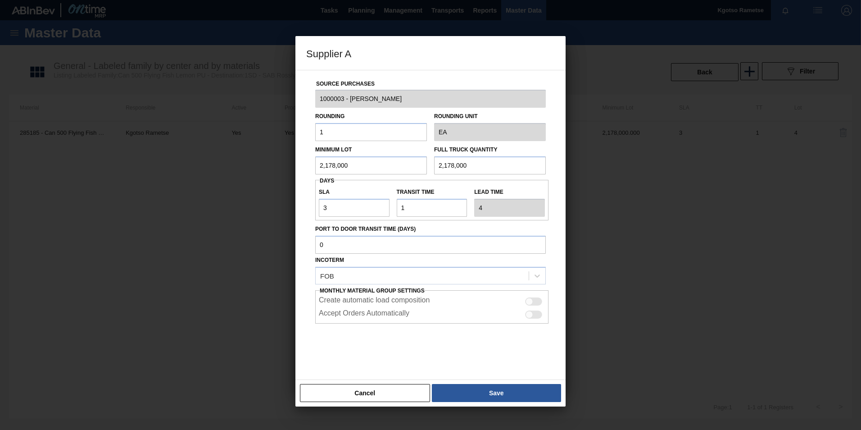
drag, startPoint x: 355, startPoint y: 163, endPoint x: 250, endPoint y: 162, distance: 104.9
click at [267, 162] on div "Supplier A Source Purchases 1000003 - BevCan Rosslyn Rounding 1 Rounding Unit E…" at bounding box center [430, 215] width 861 height 430
drag, startPoint x: 351, startPoint y: 167, endPoint x: 176, endPoint y: 172, distance: 174.8
click at [176, 172] on div "Supplier A Source Purchases 1000003 - BevCan Rosslyn Rounding 1 Rounding Unit E…" at bounding box center [430, 215] width 861 height 430
type input "653,520"
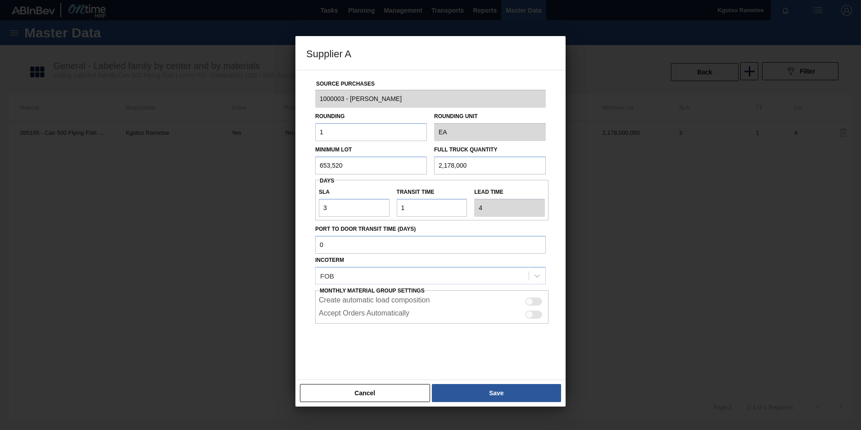
drag, startPoint x: 495, startPoint y: 170, endPoint x: 288, endPoint y: 157, distance: 207.5
click at [288, 157] on div "Supplier A Source Purchases 1000003 - BevCan Rosslyn Rounding 1 Rounding Unit E…" at bounding box center [430, 215] width 861 height 430
paste input "653,52"
type input "653,520"
click at [453, 267] on div "Source Purchases 1000003 - BevCan Rosslyn Rounding 1 Rounding Unit EA Minimum L…" at bounding box center [430, 225] width 270 height 310
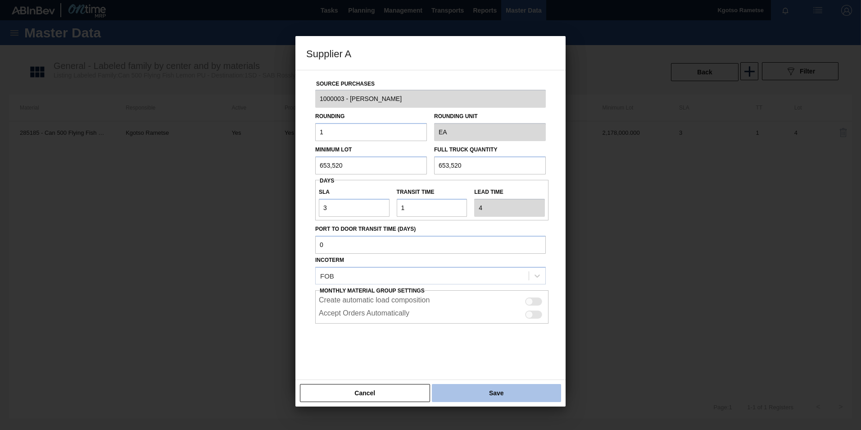
click at [451, 267] on button "Save" at bounding box center [496, 393] width 129 height 18
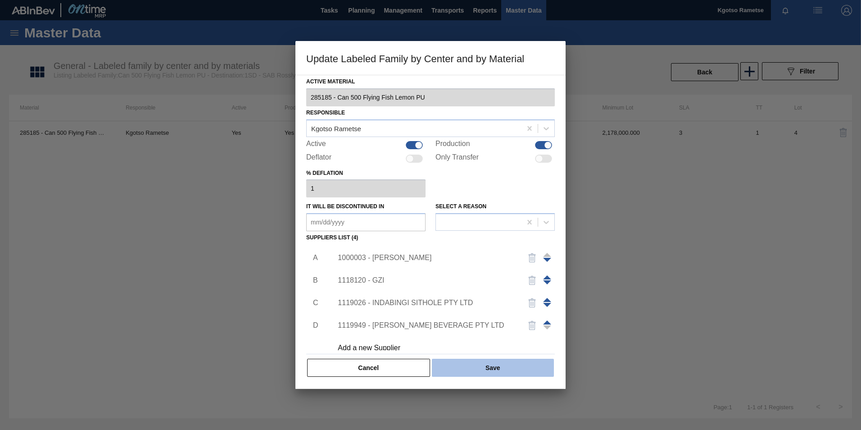
click at [448, 267] on button "Save" at bounding box center [493, 367] width 122 height 18
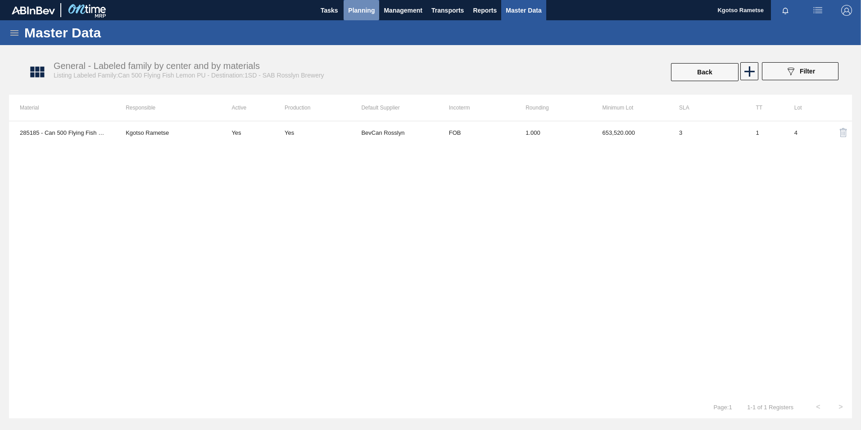
click at [367, 3] on button "Planning" at bounding box center [362, 10] width 36 height 20
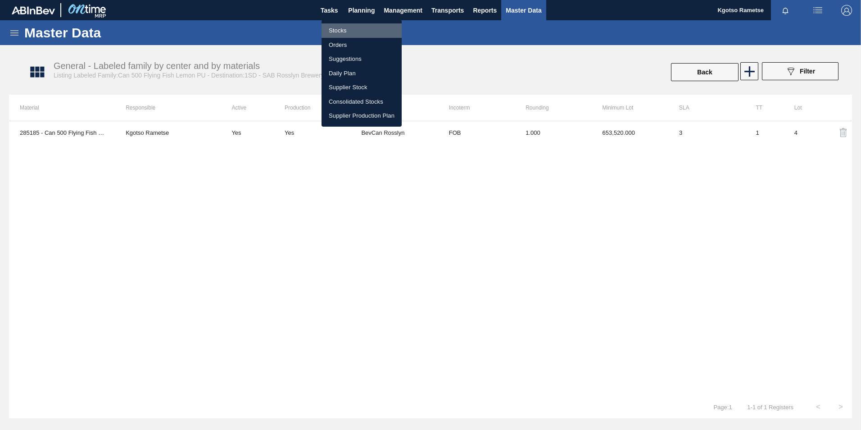
click at [358, 27] on li "Stocks" at bounding box center [361, 30] width 80 height 14
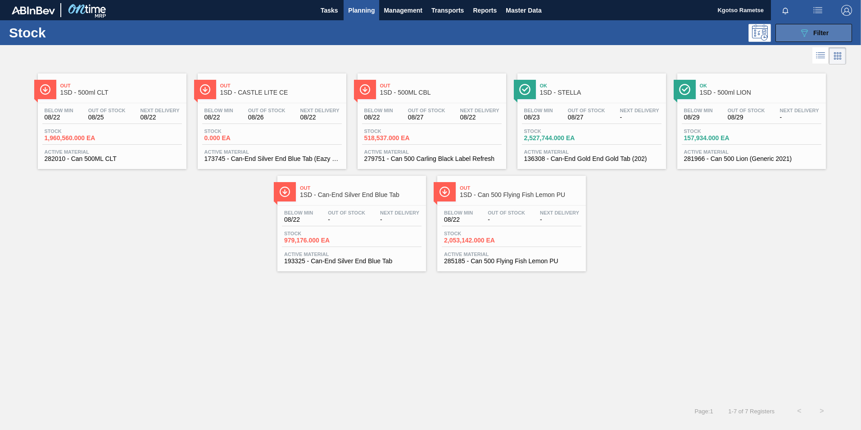
click at [572, 36] on div "089F7B8B-B2A5-4AFE-B5C0-19BA573D28AC Filter" at bounding box center [814, 32] width 30 height 11
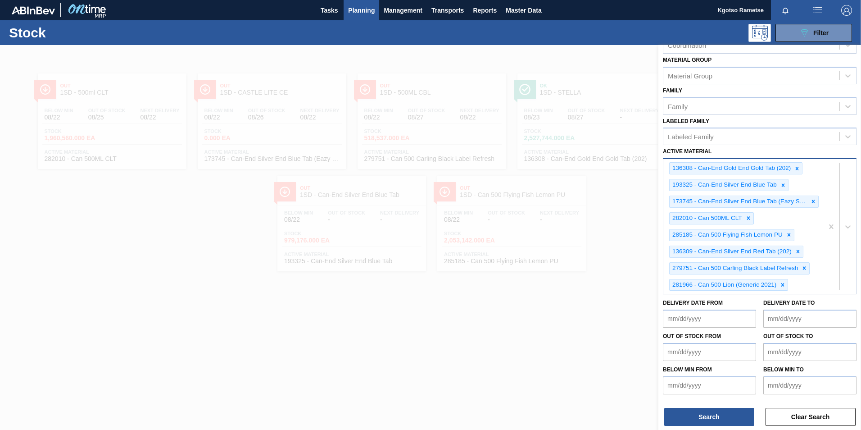
scroll to position [121, 0]
click at [386, 217] on div at bounding box center [430, 260] width 861 height 430
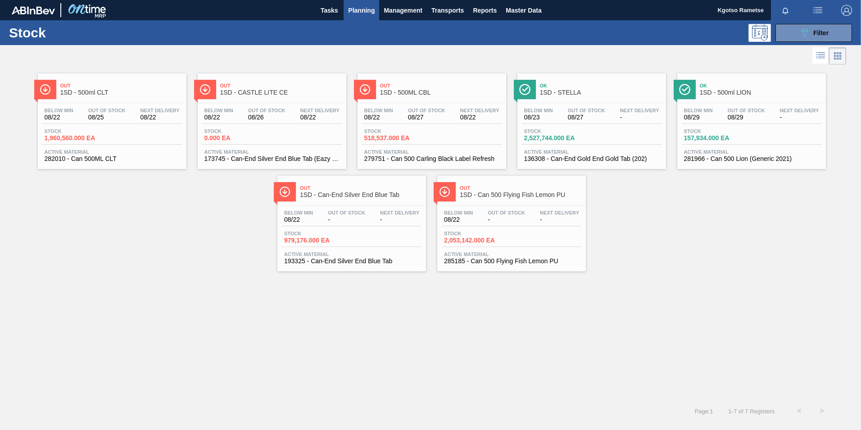
click at [418, 96] on div "Out 1SD - 500ML CBL" at bounding box center [441, 89] width 122 height 20
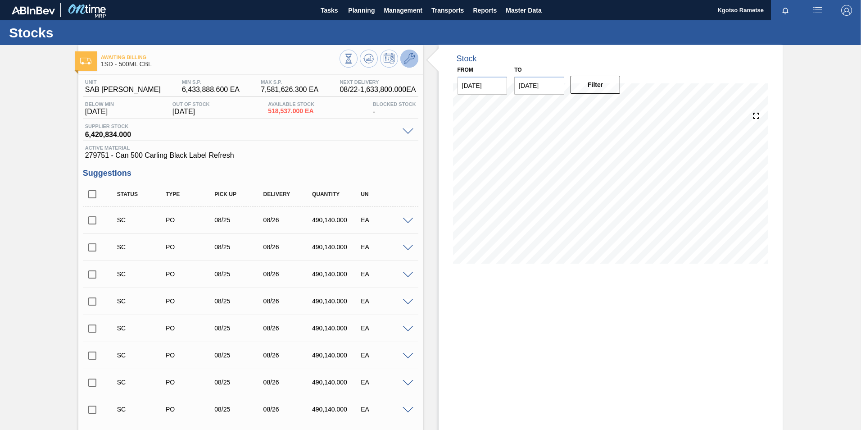
click at [405, 64] on button at bounding box center [409, 59] width 18 height 18
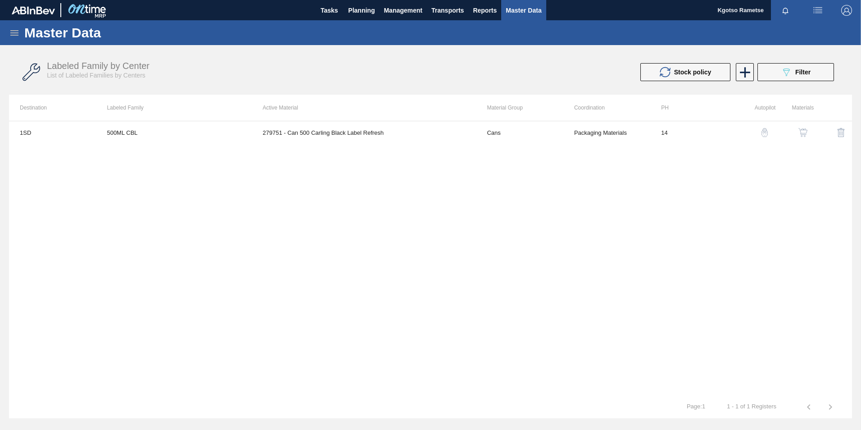
click at [572, 131] on img "button" at bounding box center [802, 132] width 9 height 9
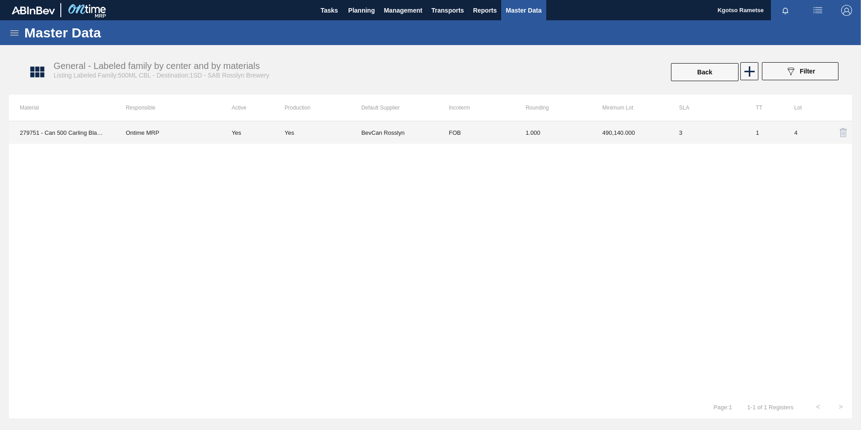
click at [475, 135] on td "FOB" at bounding box center [476, 132] width 77 height 23
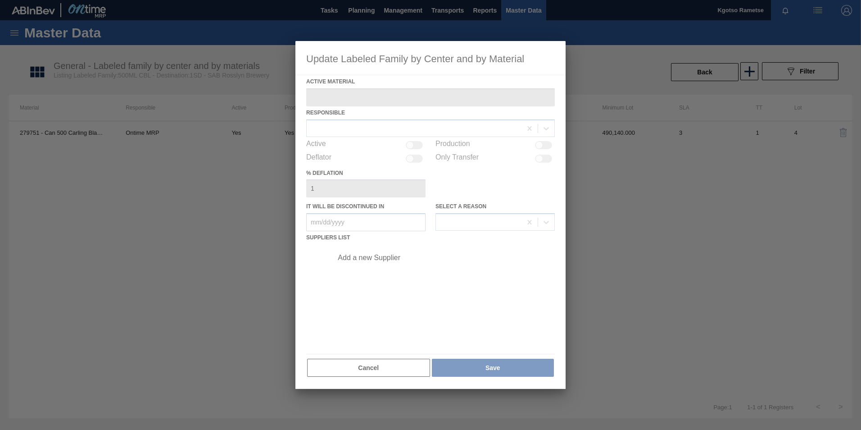
type Material "279751 - Can 500 Carling Black Label Refresh"
checkbox input "true"
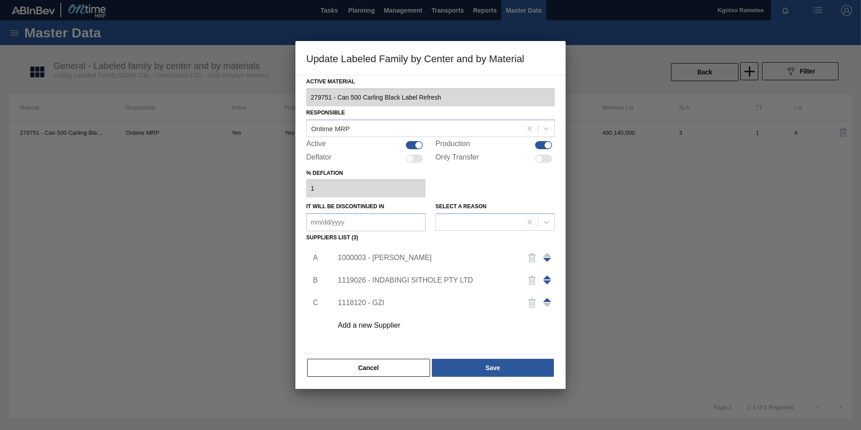
click at [378, 256] on div "1000003 - [PERSON_NAME]" at bounding box center [426, 257] width 176 height 8
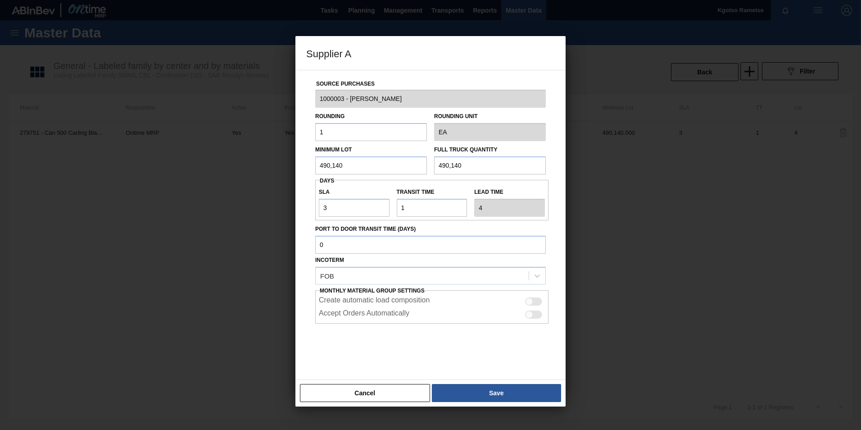
drag, startPoint x: 270, startPoint y: 168, endPoint x: 213, endPoint y: 169, distance: 57.6
click at [241, 169] on div "Supplier A Source Purchases 1000003 - BevCan Rosslyn Rounding 1 Rounding Unit E…" at bounding box center [430, 215] width 861 height 430
drag, startPoint x: 348, startPoint y: 168, endPoint x: 237, endPoint y: 166, distance: 110.3
click at [308, 168] on div "Source Purchases 1000003 - BevCan Rosslyn Rounding 1 Rounding Unit EA Minimum L…" at bounding box center [430, 219] width 249 height 298
type input "2,777,460"
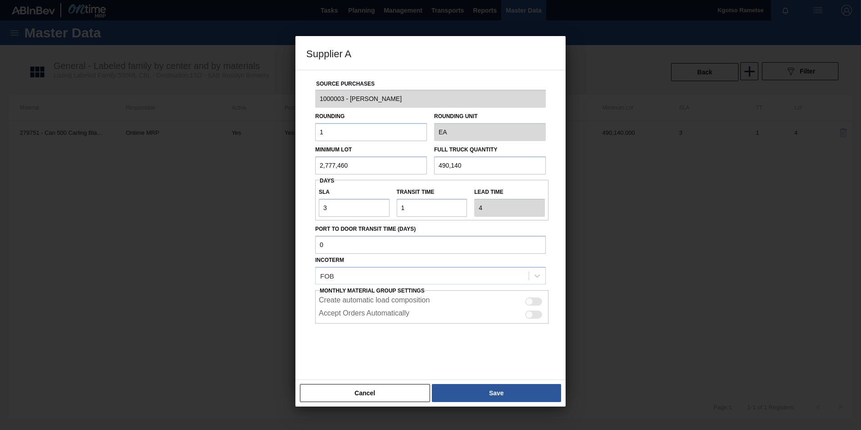
drag, startPoint x: 382, startPoint y: 168, endPoint x: 280, endPoint y: 172, distance: 101.8
click at [308, 170] on div "Source Purchases 1000003 - BevCan Rosslyn Rounding 1 Rounding Unit EA Minimum L…" at bounding box center [430, 219] width 249 height 298
paste input "2,777,46"
type input "2,777,460"
click at [493, 267] on button "Save" at bounding box center [496, 393] width 129 height 18
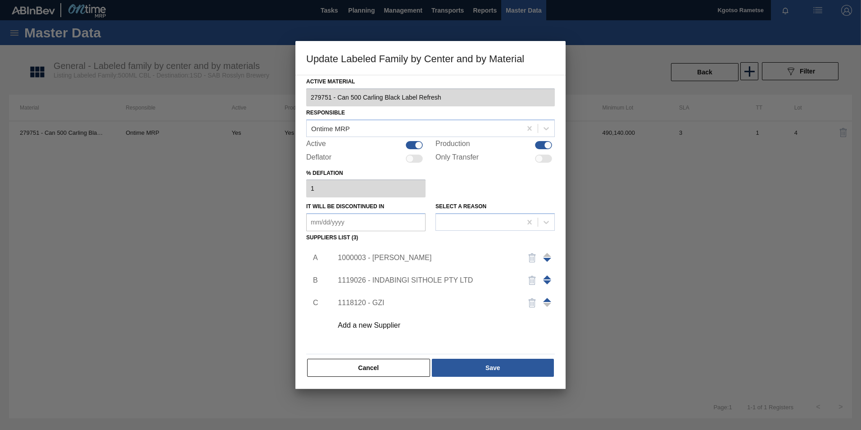
click at [492, 267] on div "Active Material 279751 - Can 500 Carling Black Label Refresh Responsible Ontime…" at bounding box center [430, 232] width 270 height 314
click at [485, 267] on button "Save" at bounding box center [493, 367] width 122 height 18
click at [483, 267] on button "Save" at bounding box center [493, 367] width 122 height 18
click at [363, 256] on div "1000003 - [PERSON_NAME]" at bounding box center [426, 257] width 176 height 8
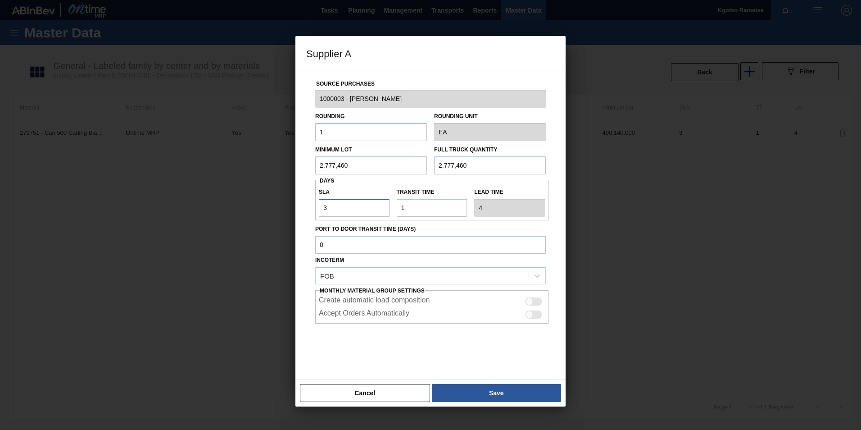
drag, startPoint x: 338, startPoint y: 208, endPoint x: 261, endPoint y: 214, distance: 76.8
click at [276, 214] on div "Supplier A Source Purchases 1000003 - BevCan Rosslyn Rounding 1 Rounding Unit E…" at bounding box center [430, 215] width 861 height 430
type input "2"
type input "3"
type input "2"
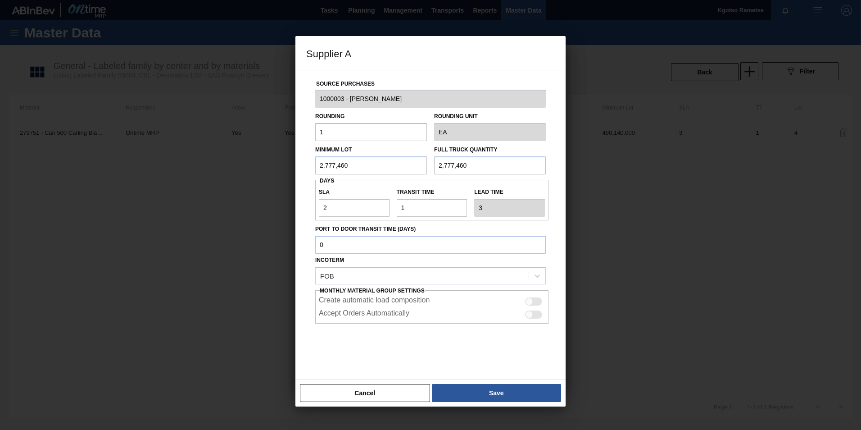
click at [419, 267] on div at bounding box center [430, 345] width 231 height 45
click at [457, 267] on button "Save" at bounding box center [496, 393] width 129 height 18
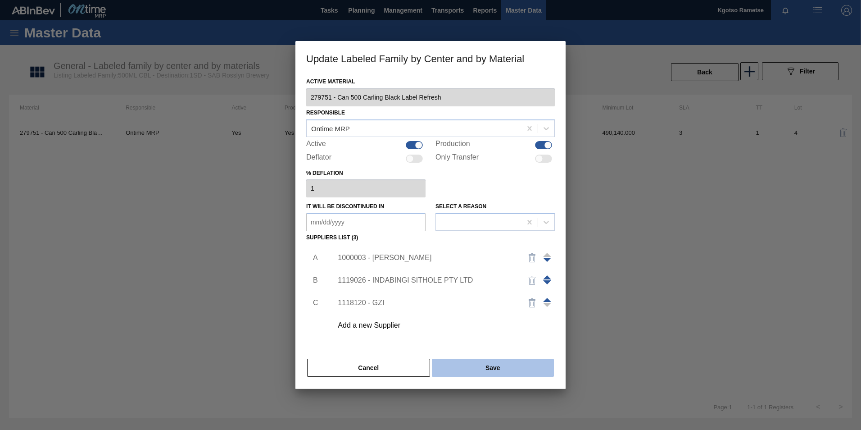
click at [456, 267] on button "Save" at bounding box center [493, 367] width 122 height 18
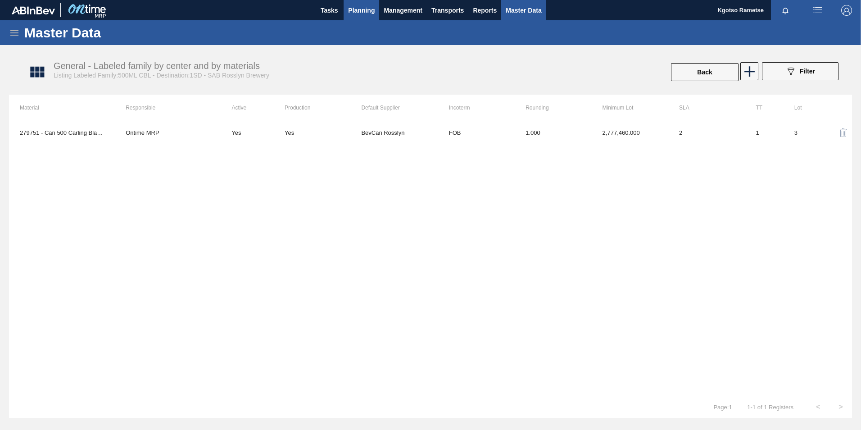
click at [371, 4] on button "Planning" at bounding box center [362, 10] width 36 height 20
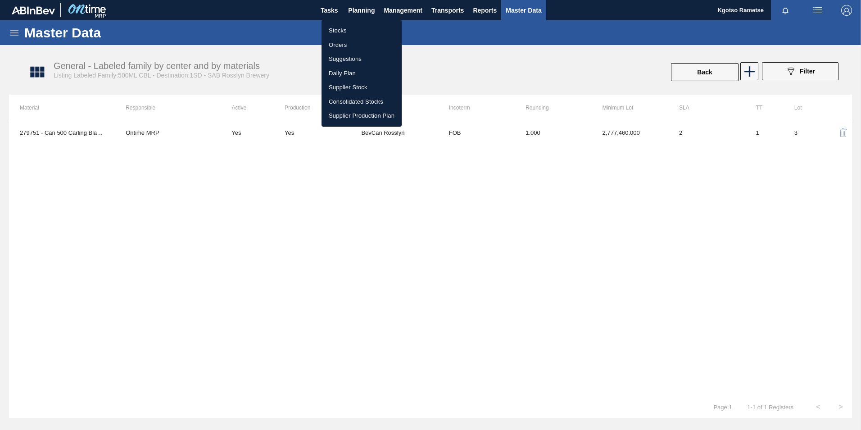
click at [353, 33] on li "Stocks" at bounding box center [361, 30] width 80 height 14
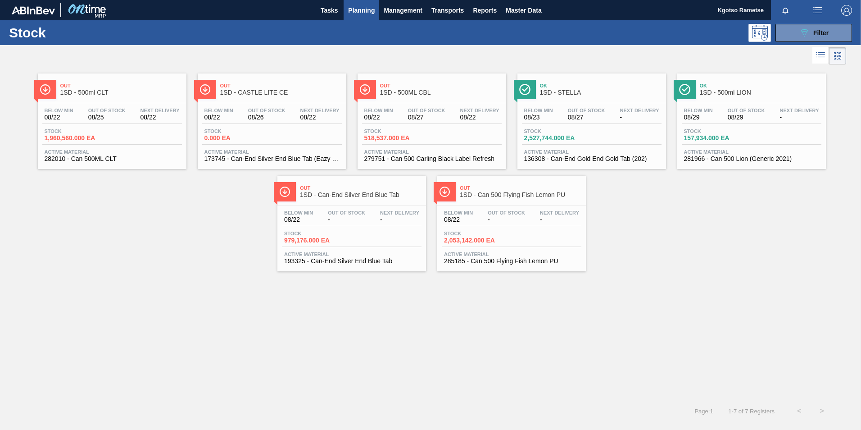
click at [572, 100] on div "Ok 1SD - 500ml LION Below Min 08/29 Out Of Stock 08/29 Next Delivery - Stock 15…" at bounding box center [751, 120] width 149 height 95
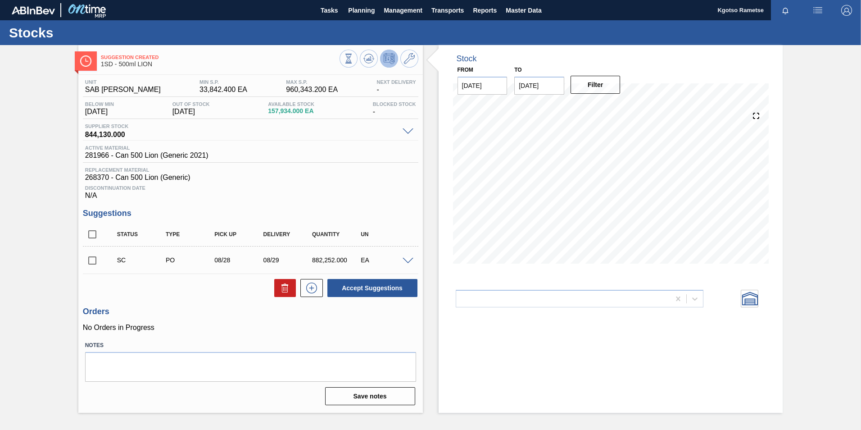
click at [397, 59] on button at bounding box center [389, 59] width 18 height 18
click at [409, 60] on icon at bounding box center [409, 58] width 11 height 11
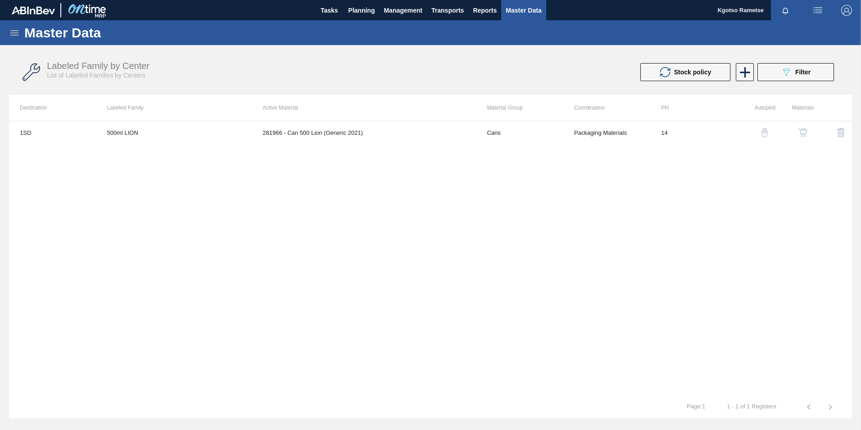
click at [572, 128] on img "button" at bounding box center [802, 132] width 9 height 9
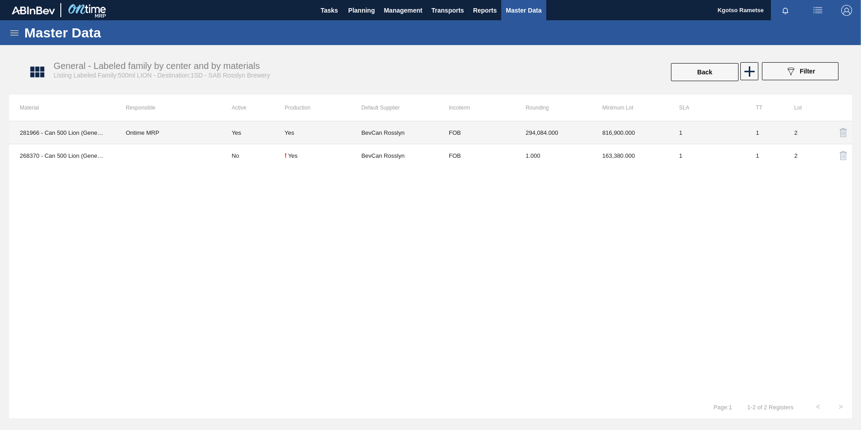
click at [375, 125] on td "BevCan Rosslyn" at bounding box center [399, 132] width 77 height 23
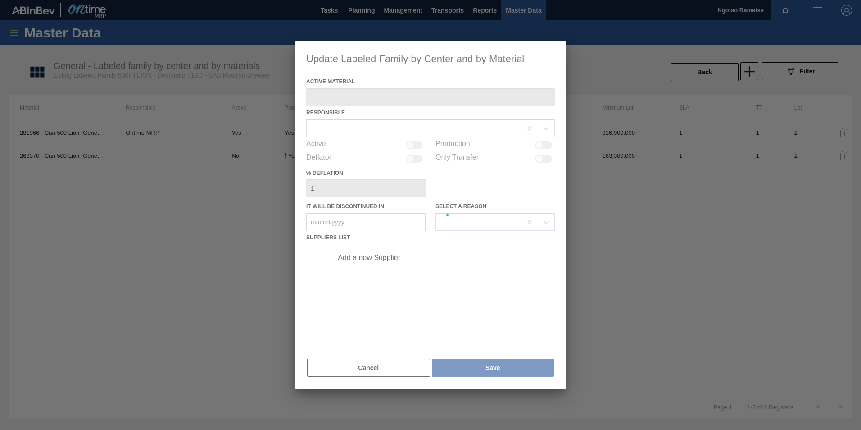
type Material "281966 - Can 500 Lion (Generic 2021)"
checkbox input "true"
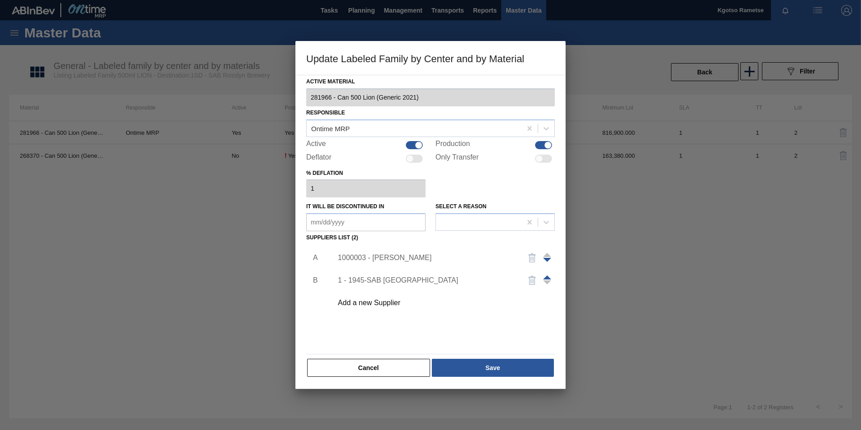
click at [384, 259] on div "1000003 - [PERSON_NAME]" at bounding box center [426, 257] width 176 height 8
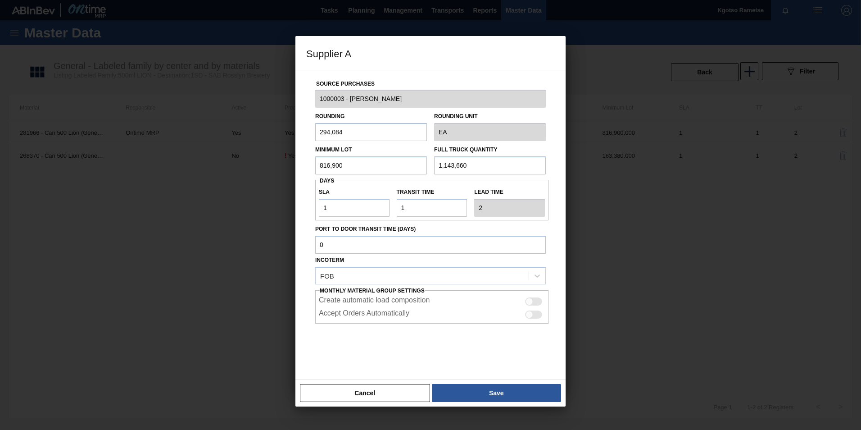
drag, startPoint x: 339, startPoint y: 148, endPoint x: 344, endPoint y: 153, distance: 7.7
click at [341, 152] on label "Minimum Lot" at bounding box center [333, 149] width 36 height 6
drag, startPoint x: 351, startPoint y: 167, endPoint x: 258, endPoint y: 172, distance: 93.3
click at [277, 167] on div "Supplier A Source Purchases 1000003 - BevCan Rosslyn Rounding 294,084 Rounding …" at bounding box center [430, 215] width 861 height 430
type input "980,280"
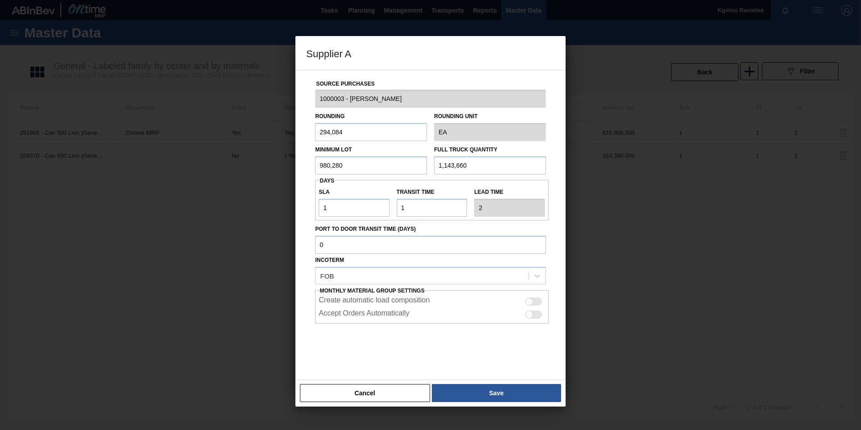
drag, startPoint x: 296, startPoint y: 161, endPoint x: 204, endPoint y: 158, distance: 92.4
click at [217, 160] on div "Supplier A Source Purchases 1000003 - BevCan Rosslyn Rounding 294,084 Rounding …" at bounding box center [430, 215] width 861 height 430
drag, startPoint x: 493, startPoint y: 161, endPoint x: 348, endPoint y: 159, distance: 144.5
click at [381, 160] on div "Minimum Lot 980,280 Full Truck Quantity 1,143,660" at bounding box center [431, 157] width 238 height 33
paste input "980,28"
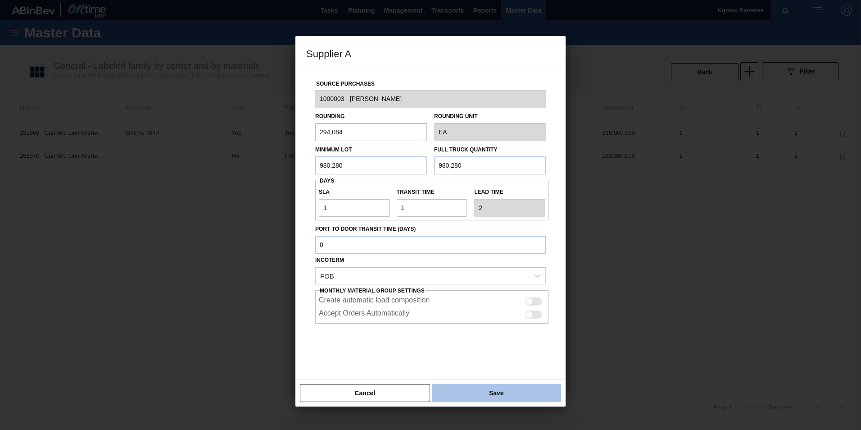
type input "980,280"
click at [479, 267] on button "Save" at bounding box center [496, 393] width 129 height 18
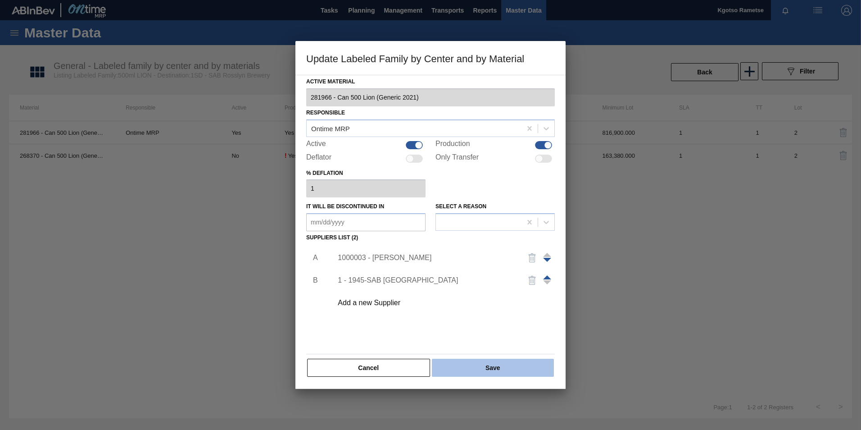
click at [477, 267] on button "Save" at bounding box center [493, 367] width 122 height 18
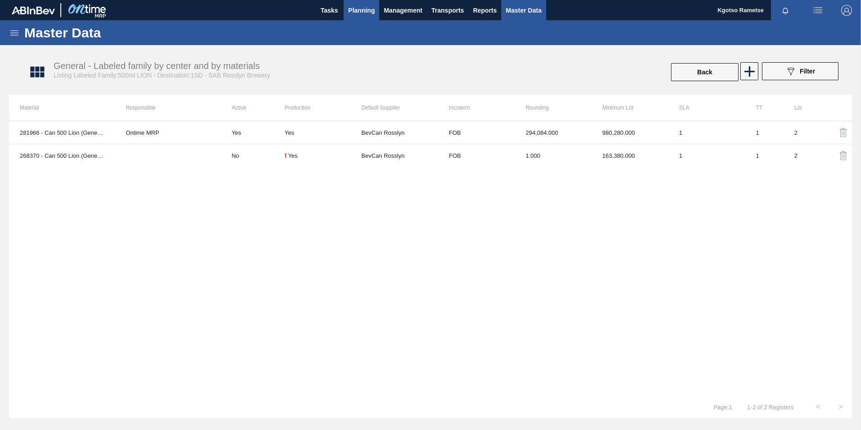
drag, startPoint x: 352, startPoint y: 14, endPoint x: 348, endPoint y: 30, distance: 16.8
click at [352, 14] on span "Planning" at bounding box center [361, 10] width 27 height 11
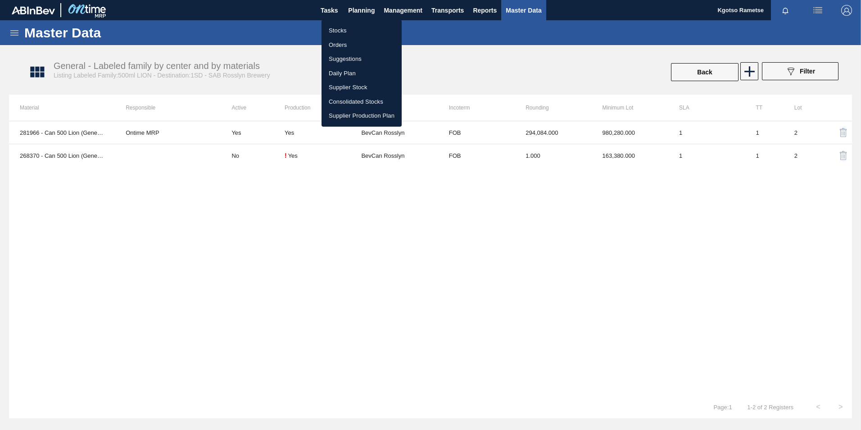
click at [336, 30] on li "Stocks" at bounding box center [361, 30] width 80 height 14
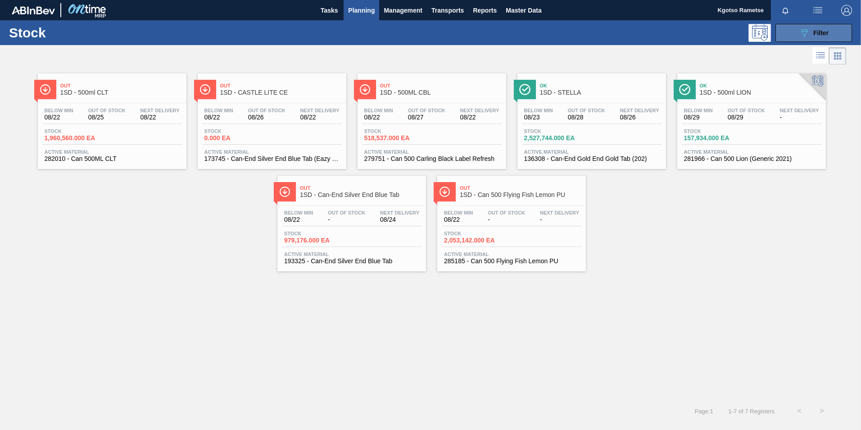
click at [572, 35] on span "Filter" at bounding box center [820, 32] width 15 height 7
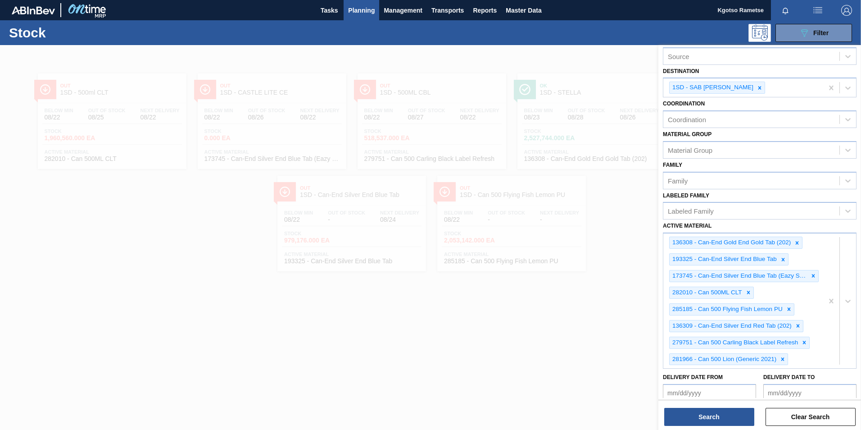
scroll to position [121, 0]
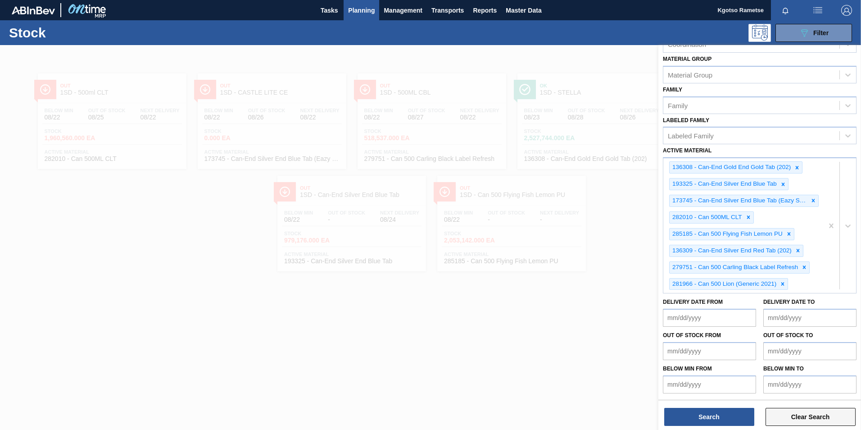
click at [572, 267] on button "Clear Search" at bounding box center [810, 416] width 90 height 18
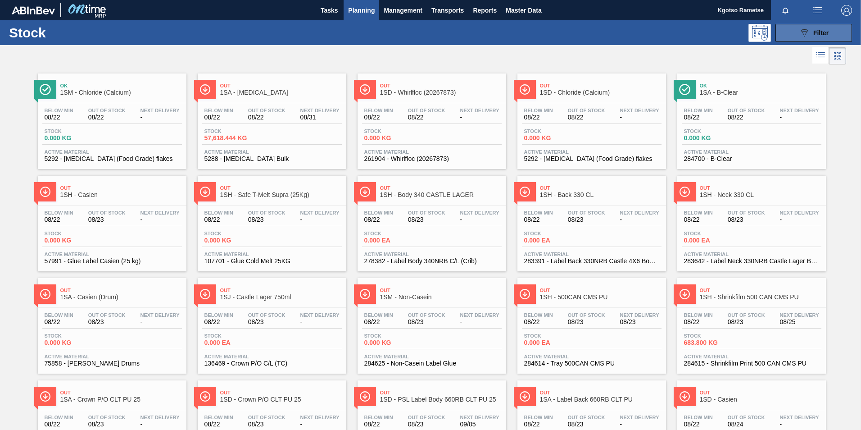
click at [572, 28] on button "089F7B8B-B2A5-4AFE-B5C0-19BA573D28AC Filter" at bounding box center [813, 33] width 77 height 18
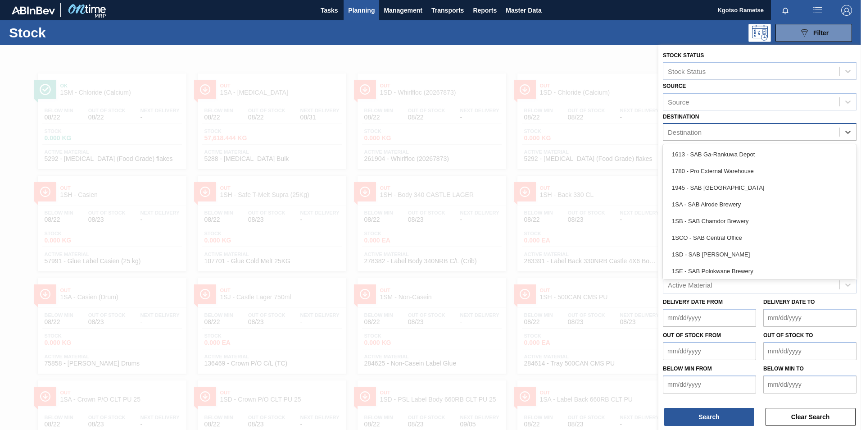
click at [572, 134] on div "Destination" at bounding box center [685, 132] width 34 height 8
type input "1sb"
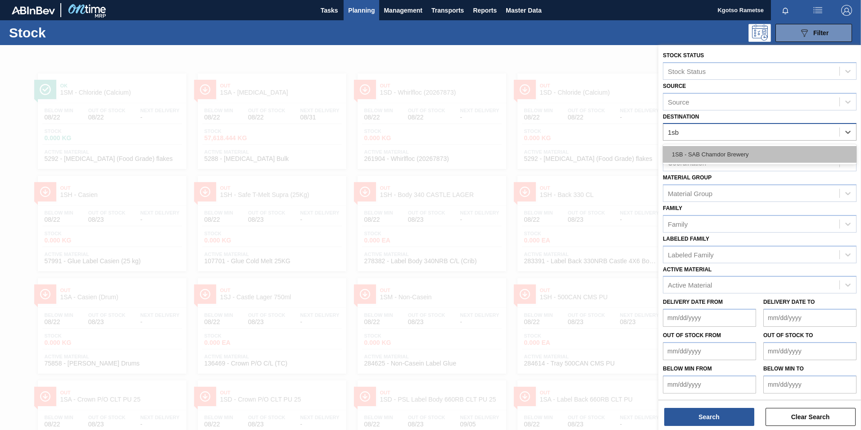
click at [572, 154] on div "1SB - SAB Chamdor Brewery" at bounding box center [760, 154] width 194 height 17
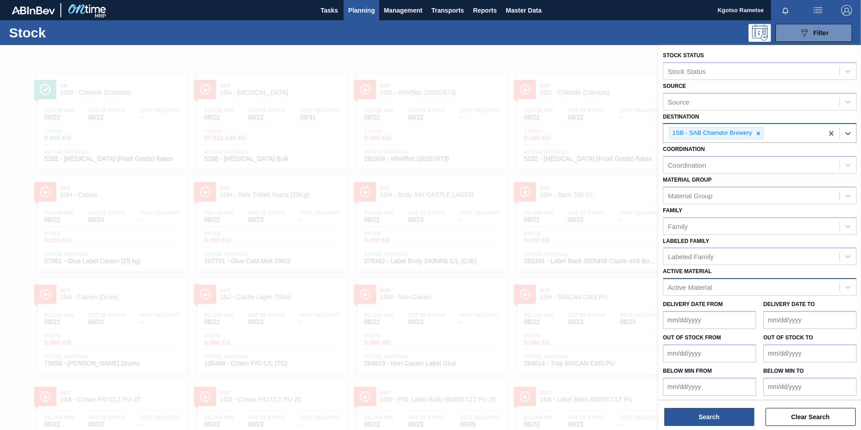
click at [572, 267] on div "Active Material" at bounding box center [690, 287] width 44 height 8
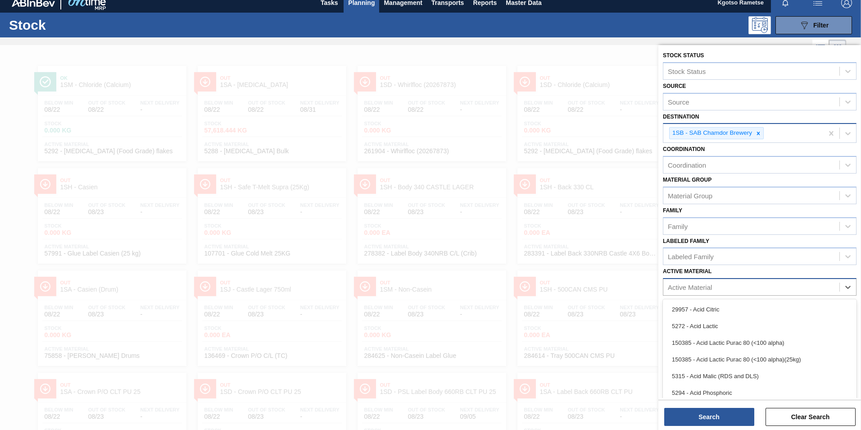
scroll to position [8, 0]
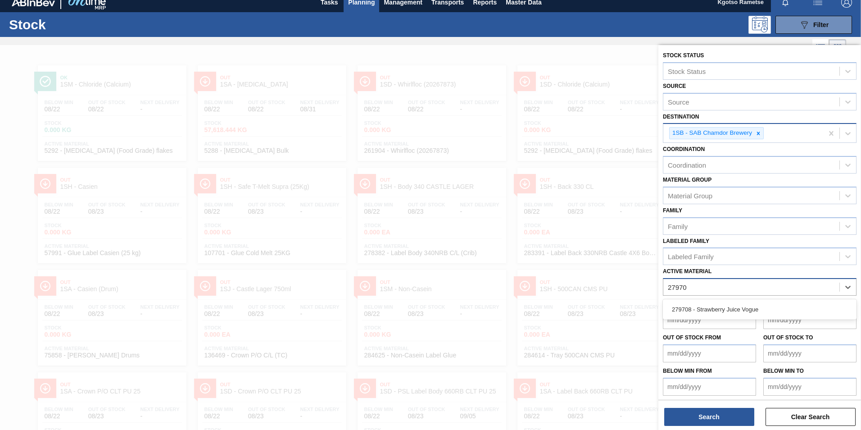
type Material "279708"
click at [572, 267] on div "279708 - Strawberry Juice Vogue" at bounding box center [760, 309] width 194 height 17
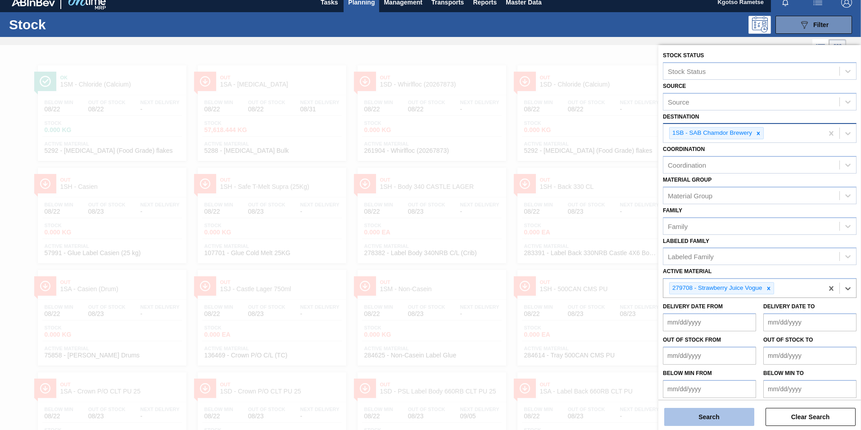
click at [572, 267] on button "Search" at bounding box center [709, 416] width 90 height 18
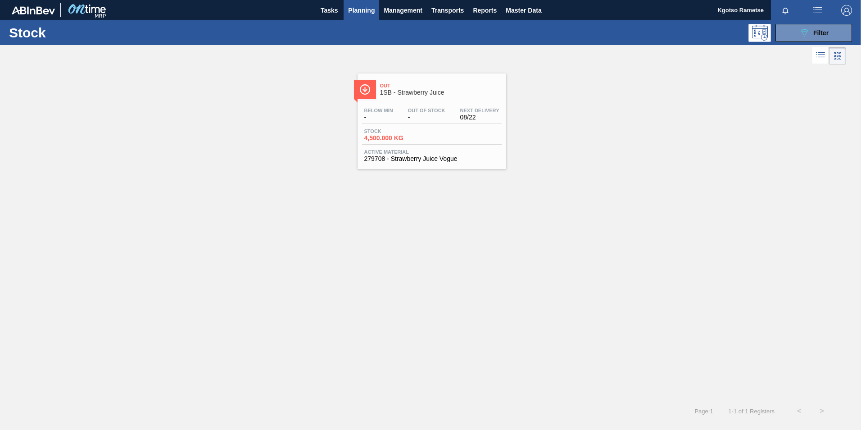
click at [381, 97] on div "Out 1SB - Strawberry Juice" at bounding box center [441, 89] width 122 height 20
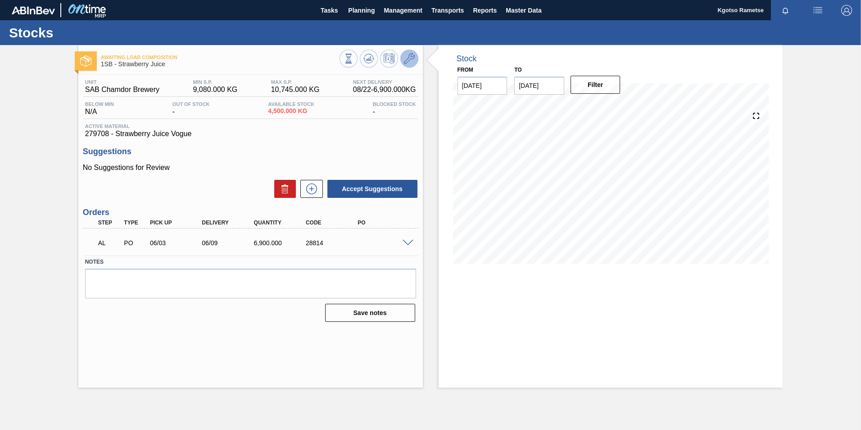
click at [410, 54] on icon at bounding box center [409, 58] width 11 height 11
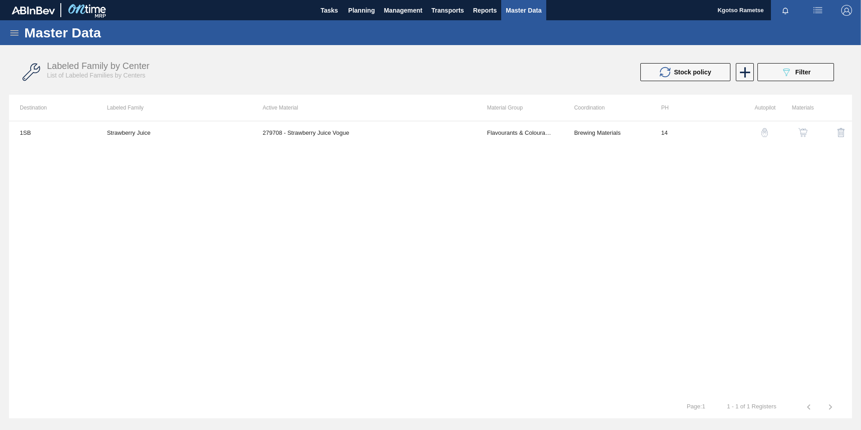
click at [572, 130] on img "button" at bounding box center [802, 132] width 9 height 9
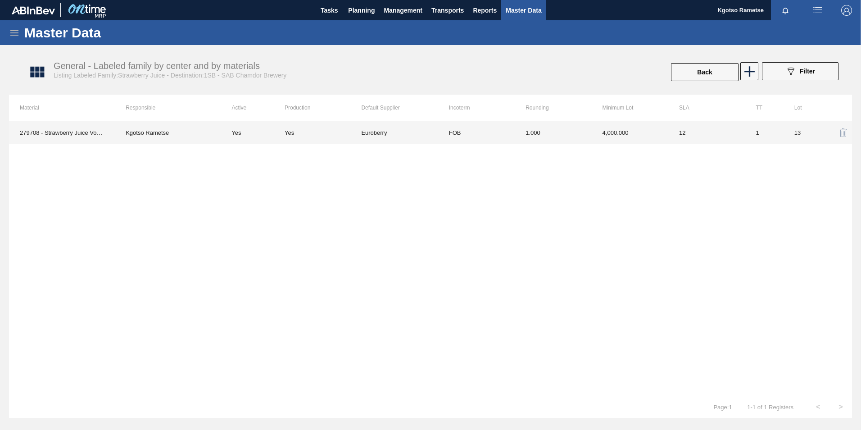
click at [572, 131] on td "4,000.000" at bounding box center [630, 132] width 77 height 23
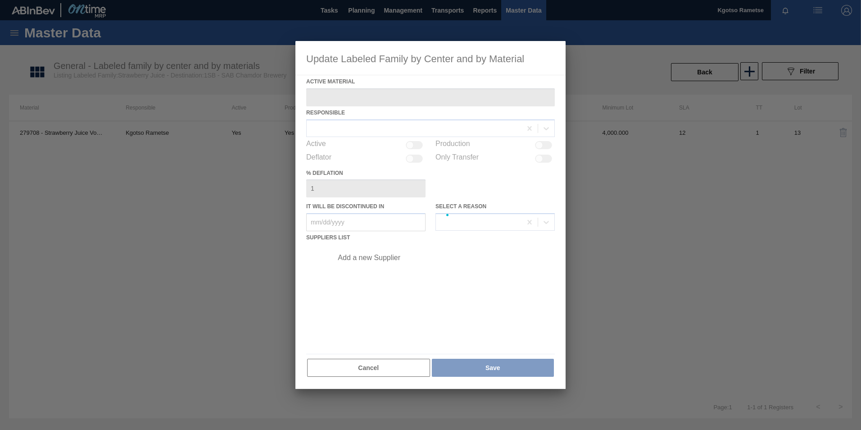
type Material "279708 - Strawberry Juice Vogue"
checkbox input "true"
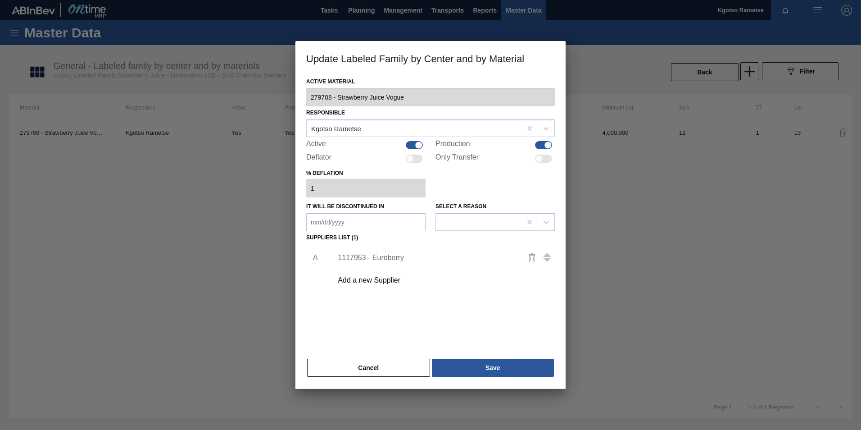
click at [405, 257] on div "1117953 - Euroberry" at bounding box center [426, 257] width 176 height 8
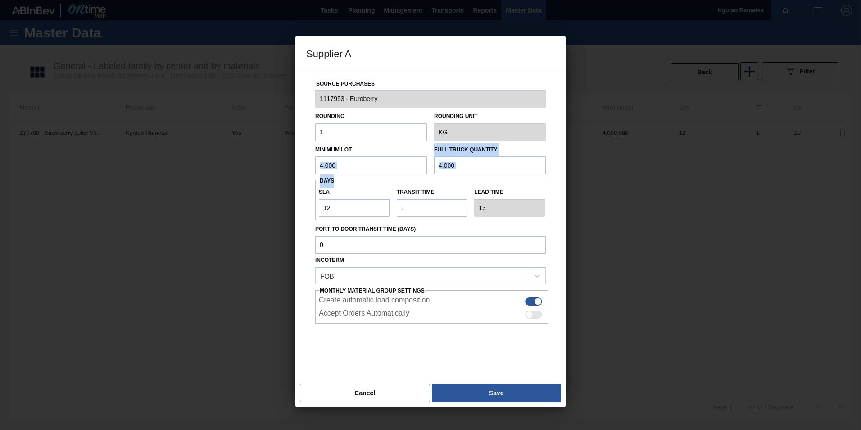
drag, startPoint x: 365, startPoint y: 174, endPoint x: 264, endPoint y: 163, distance: 101.9
click at [264, 163] on div "Supplier A Source Purchases 1117953 - Euroberry Rounding 1 Rounding Unit KG Min…" at bounding box center [430, 215] width 861 height 430
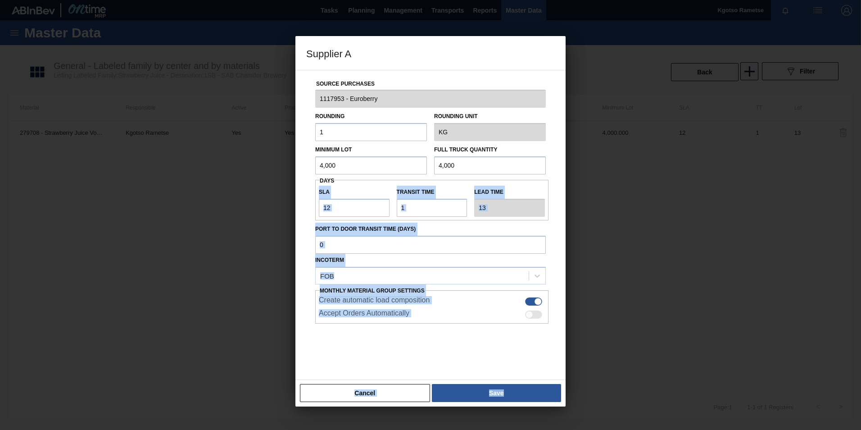
drag, startPoint x: 264, startPoint y: 163, endPoint x: 323, endPoint y: 162, distance: 59.0
click at [323, 162] on input "4,000" at bounding box center [371, 165] width 112 height 18
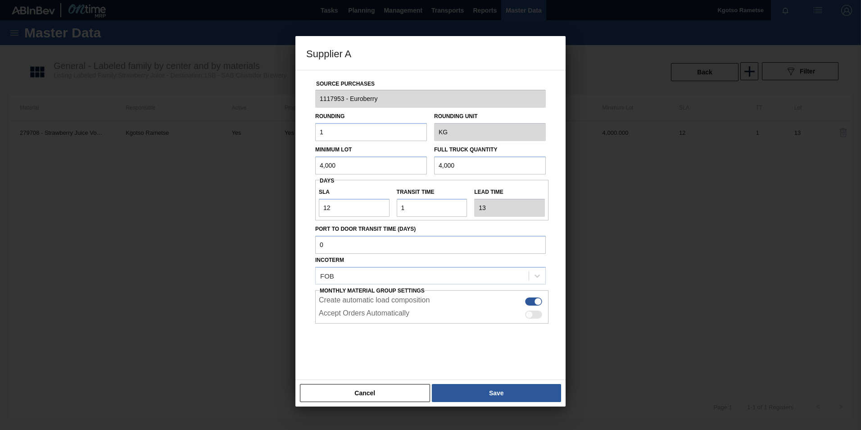
drag, startPoint x: 326, startPoint y: 164, endPoint x: 262, endPoint y: 165, distance: 63.9
click at [274, 165] on div "Supplier A Source Purchases 1117953 - Euroberry Rounding 1 Rounding Unit KG Min…" at bounding box center [430, 215] width 861 height 430
drag, startPoint x: 261, startPoint y: 172, endPoint x: 193, endPoint y: 176, distance: 67.7
click at [245, 173] on div "Supplier A Source Purchases 1117953 - Euroberry Rounding 1 Rounding Unit KG Min…" at bounding box center [430, 215] width 861 height 430
type input "1,500"
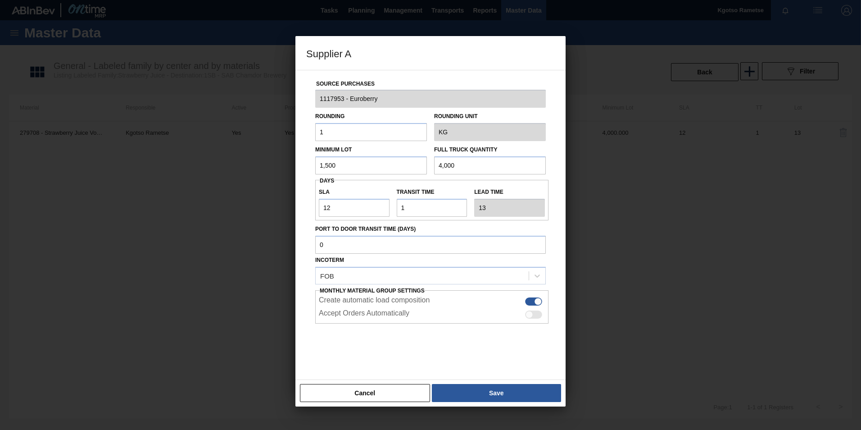
click at [294, 171] on div "Supplier A Source Purchases 1117953 - Euroberry Rounding 1 Rounding Unit KG Min…" at bounding box center [430, 215] width 861 height 430
paste input "1,5"
type input "1,500"
click at [473, 267] on button "Save" at bounding box center [496, 393] width 129 height 18
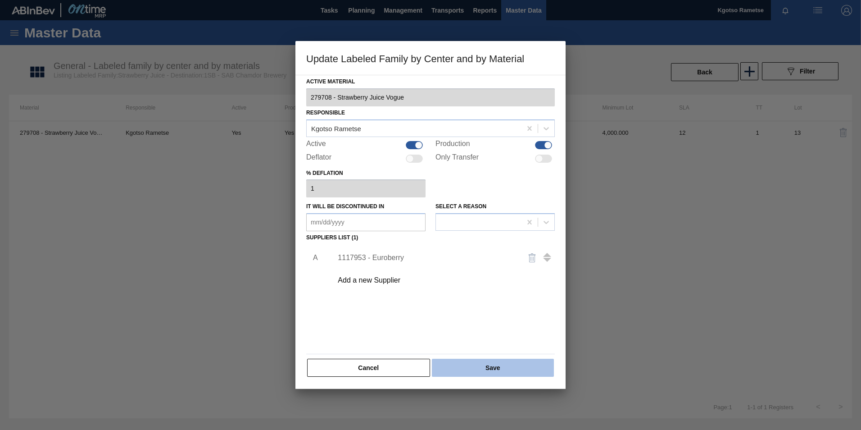
click at [463, 267] on button "Save" at bounding box center [493, 367] width 122 height 18
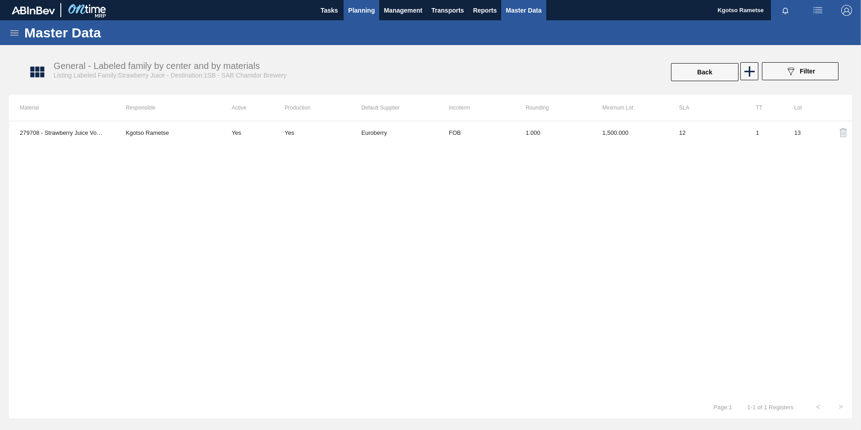
click at [363, 9] on span "Planning" at bounding box center [361, 10] width 27 height 11
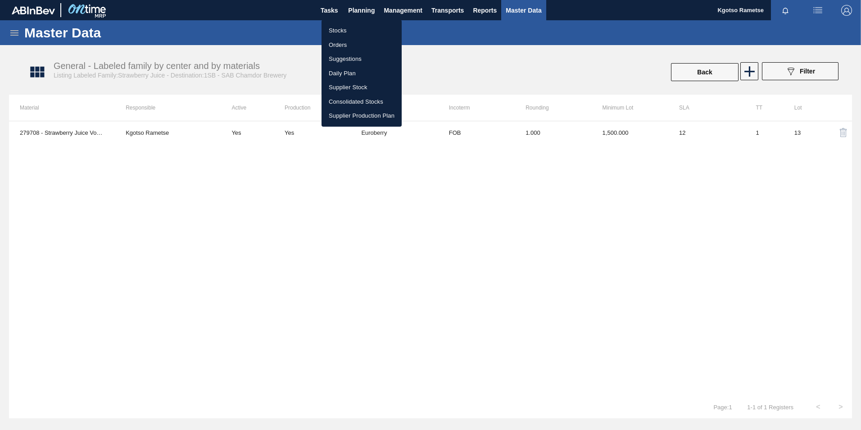
click at [352, 30] on li "Stocks" at bounding box center [361, 30] width 80 height 14
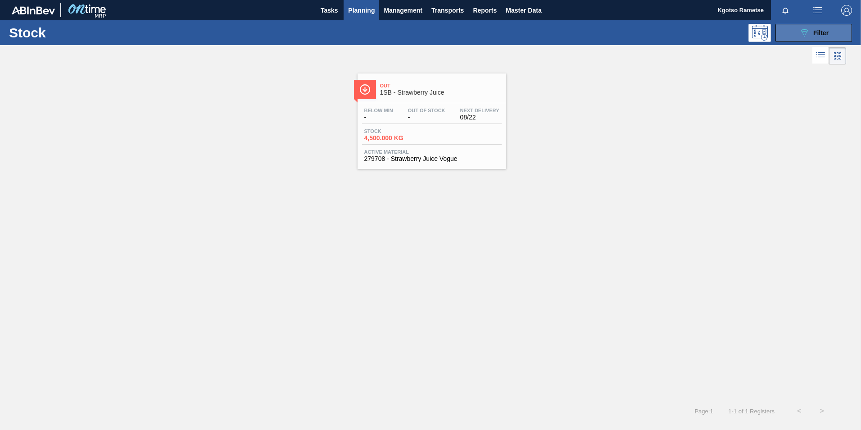
click at [572, 36] on div "089F7B8B-B2A5-4AFE-B5C0-19BA573D28AC Filter" at bounding box center [814, 32] width 30 height 11
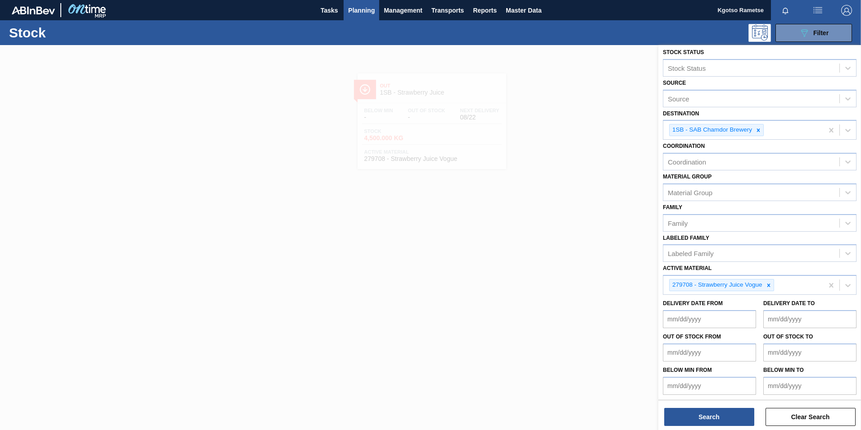
scroll to position [5, 0]
click at [572, 267] on icon at bounding box center [768, 284] width 6 height 6
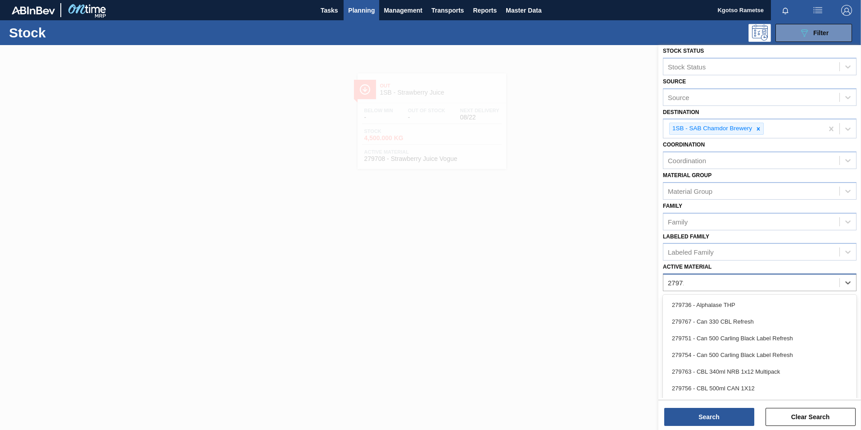
scroll to position [3, 0]
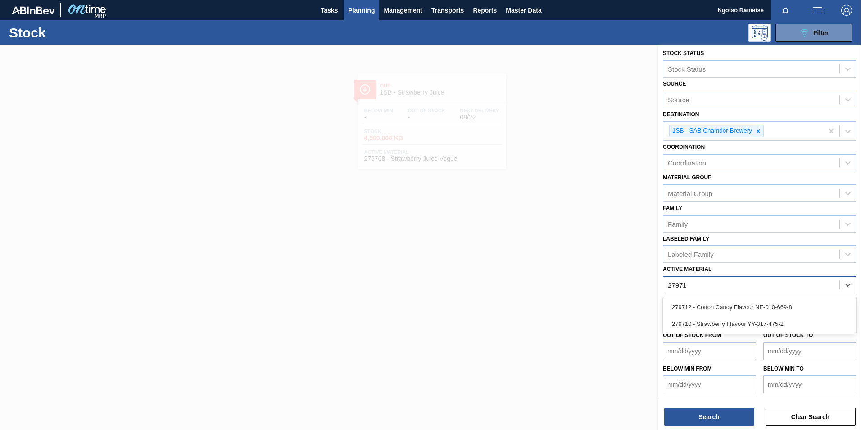
type Material "279710"
click at [572, 267] on div "279710 - Strawberry Flavour YY-317-475-2" at bounding box center [760, 307] width 194 height 17
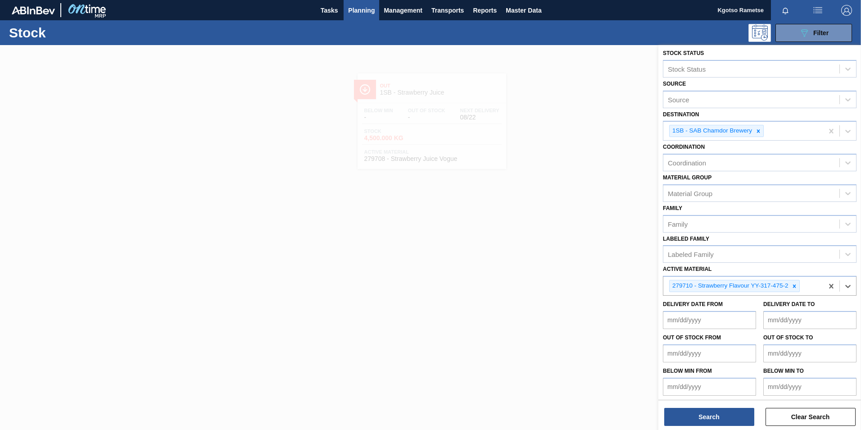
scroll to position [5, 0]
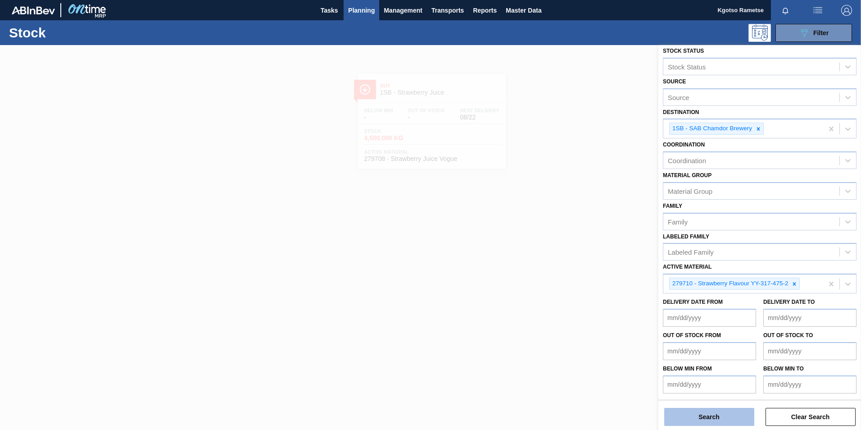
click at [572, 267] on button "Search" at bounding box center [709, 416] width 90 height 18
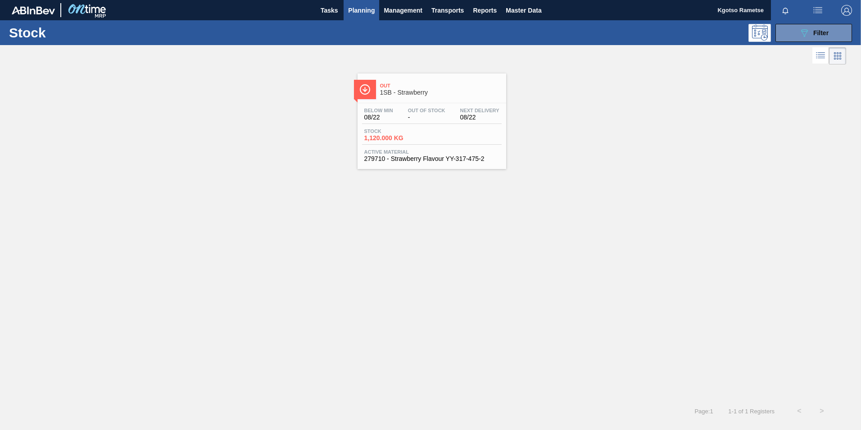
click at [416, 129] on span "Stock" at bounding box center [395, 130] width 63 height 5
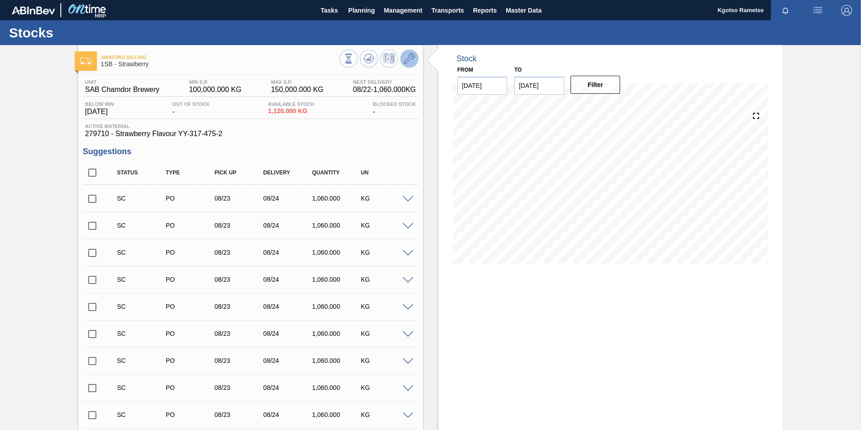
click at [407, 58] on icon at bounding box center [409, 58] width 11 height 11
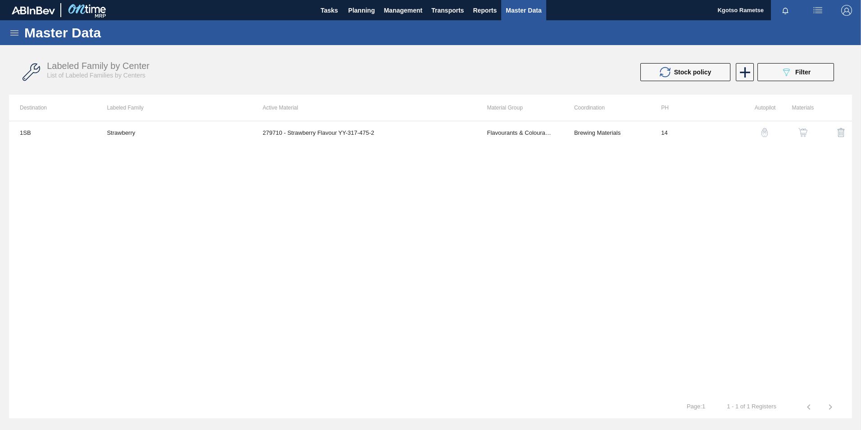
click at [572, 130] on div "button" at bounding box center [802, 132] width 11 height 9
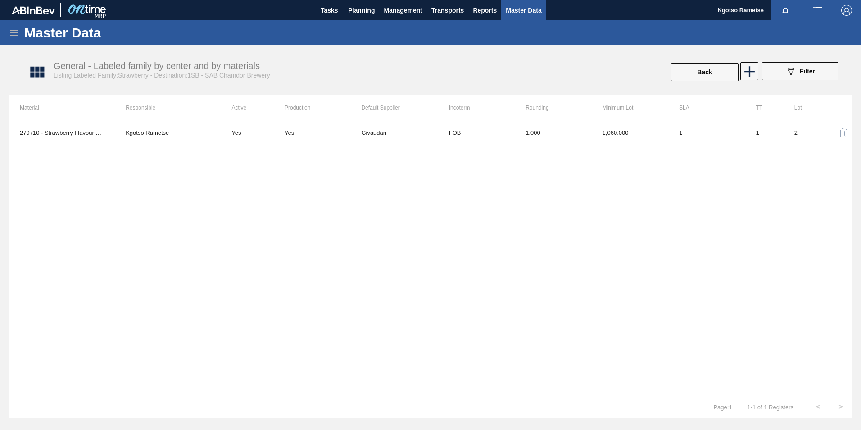
click at [534, 143] on td "1.000" at bounding box center [553, 132] width 77 height 23
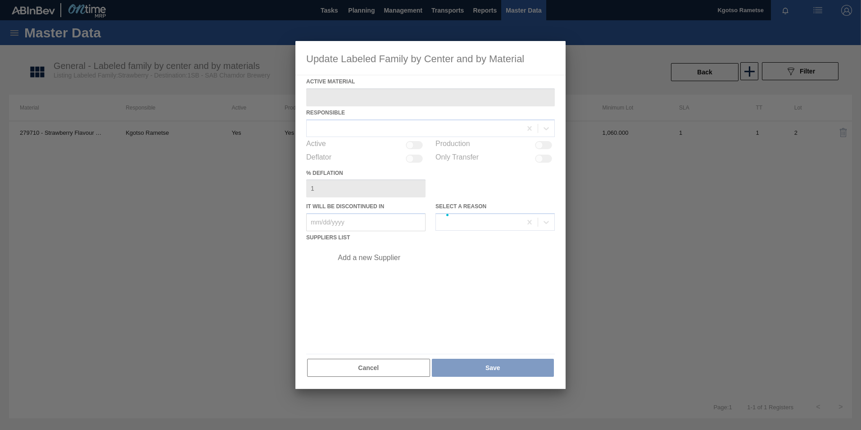
type Material "279710 - Strawberry Flavour YY-317-475-2"
checkbox input "true"
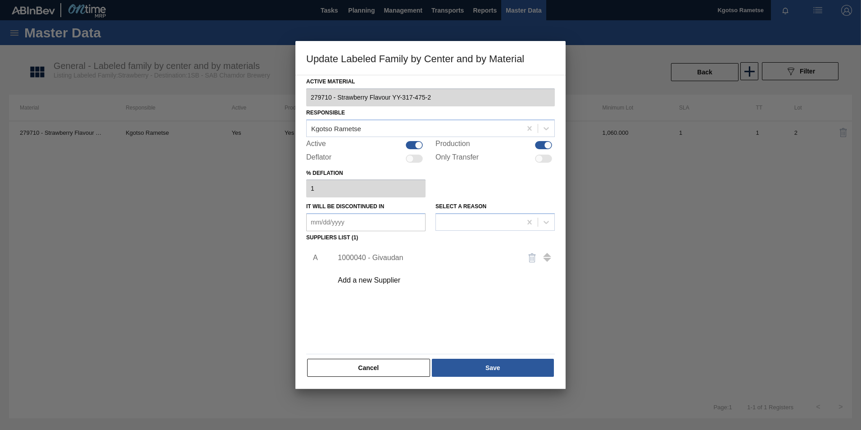
click at [391, 256] on div "1000040 - Givaudan" at bounding box center [426, 257] width 176 height 8
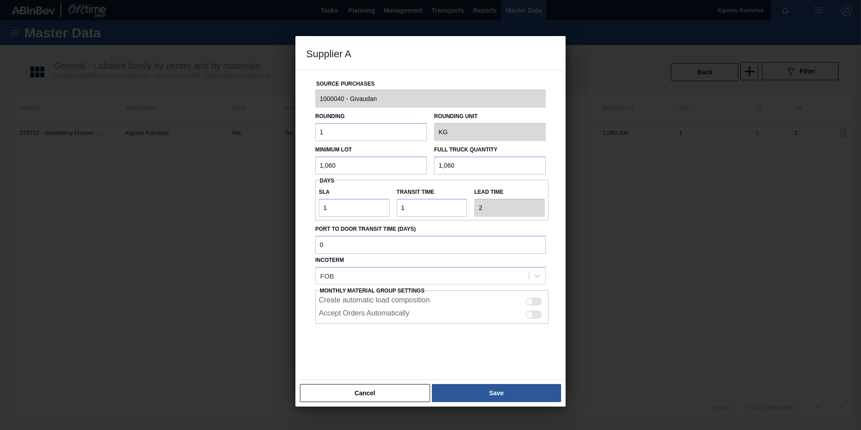
drag, startPoint x: 338, startPoint y: 167, endPoint x: 265, endPoint y: 176, distance: 73.1
click at [298, 171] on div "Source Purchases 1000040 - Givaudan Rounding 1 Rounding Unit KG Minimum Lot 1,0…" at bounding box center [430, 225] width 270 height 310
drag, startPoint x: 320, startPoint y: 166, endPoint x: 295, endPoint y: 167, distance: 24.8
click at [300, 167] on div "Source Purchases 1000040 - Givaudan Rounding 1 Rounding Unit KG Minimum Lot 480…" at bounding box center [430, 225] width 270 height 310
type input "480"
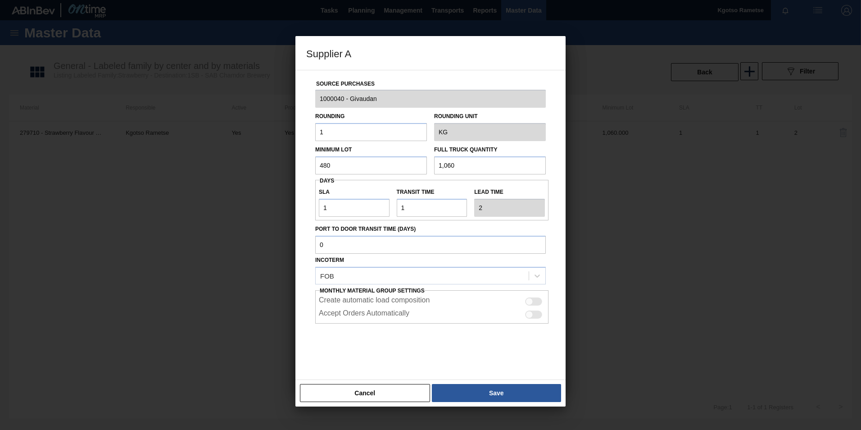
drag, startPoint x: 464, startPoint y: 164, endPoint x: 324, endPoint y: 186, distance: 141.2
click at [363, 179] on div "Source Purchases 1000040 - Givaudan Rounding 1 Rounding Unit KG Minimum Lot 480…" at bounding box center [430, 219] width 249 height 298
paste input "48"
type input "480"
click at [492, 267] on button "Save" at bounding box center [496, 393] width 129 height 18
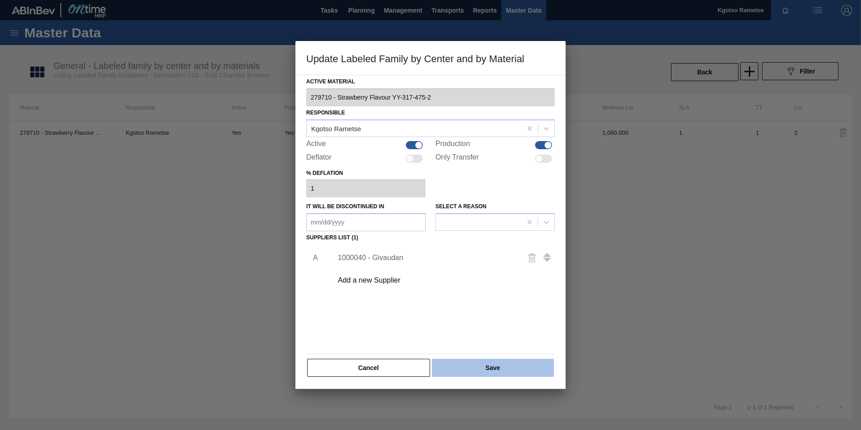
click at [485, 267] on button "Save" at bounding box center [493, 367] width 122 height 18
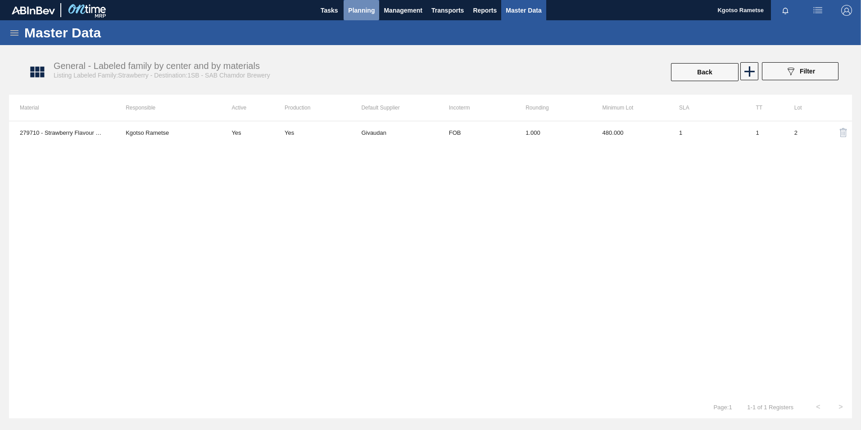
click at [364, 10] on span "Planning" at bounding box center [361, 10] width 27 height 11
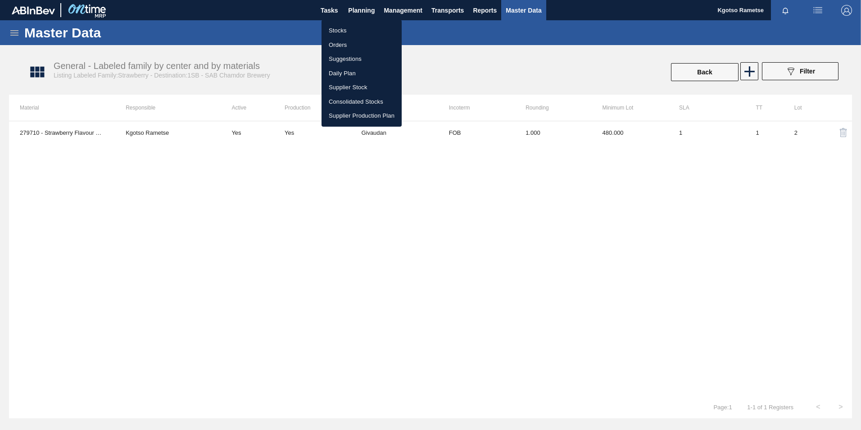
click at [340, 28] on li "Stocks" at bounding box center [361, 30] width 80 height 14
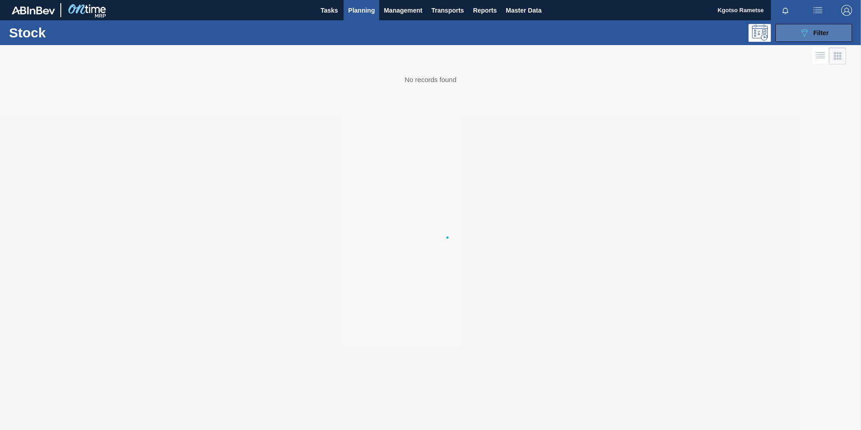
click at [572, 33] on span "Filter" at bounding box center [820, 32] width 15 height 7
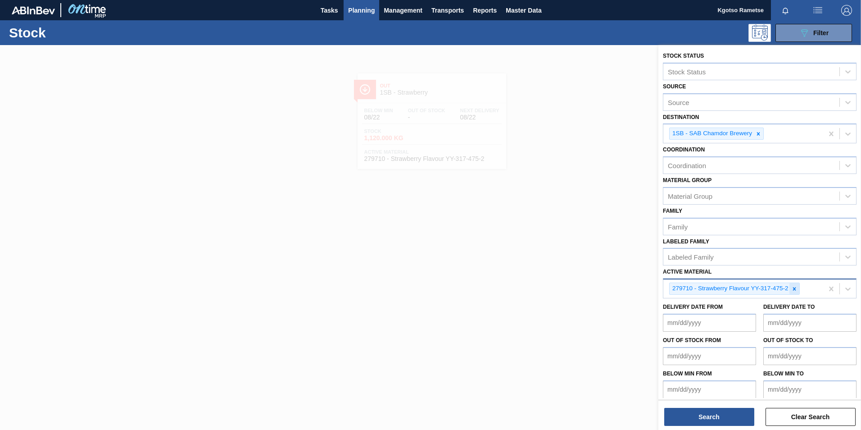
click at [572, 267] on icon at bounding box center [794, 288] width 6 height 6
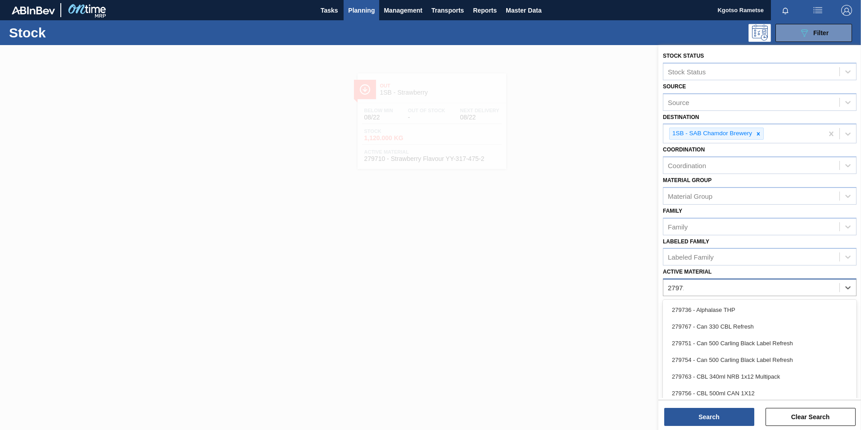
type Material "279712"
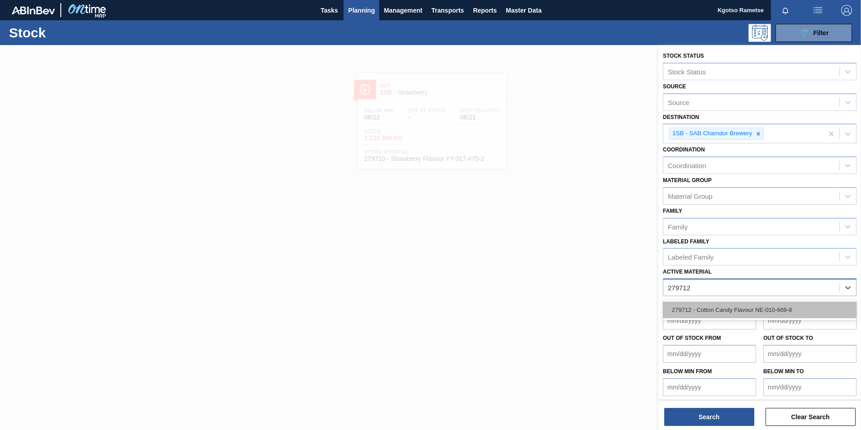
click at [572, 267] on div "279712 - Cotton Candy Flavour NE-010-669-8" at bounding box center [760, 309] width 194 height 17
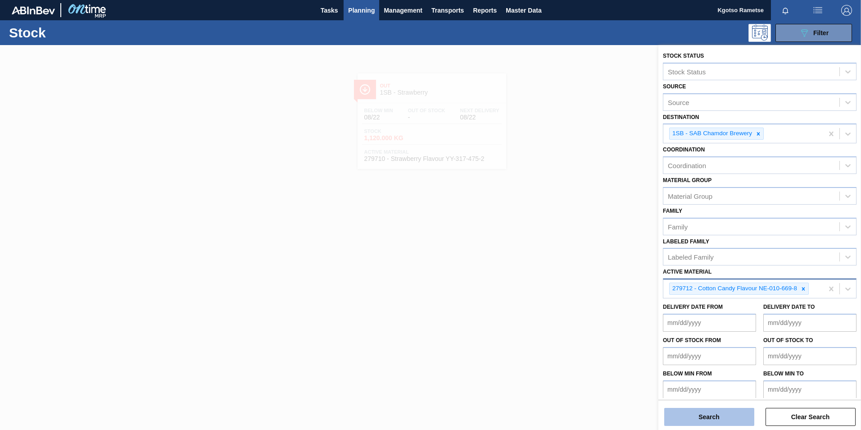
click at [572, 267] on button "Search" at bounding box center [709, 416] width 90 height 18
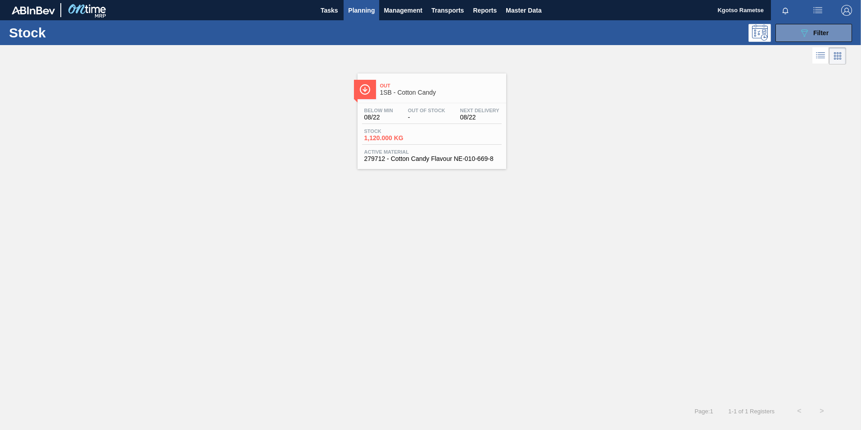
click at [432, 100] on div "Out 1SB - Cotton Candy Below Min 08/22 Out Of Stock - Next Delivery 08/22 Stock…" at bounding box center [432, 120] width 149 height 95
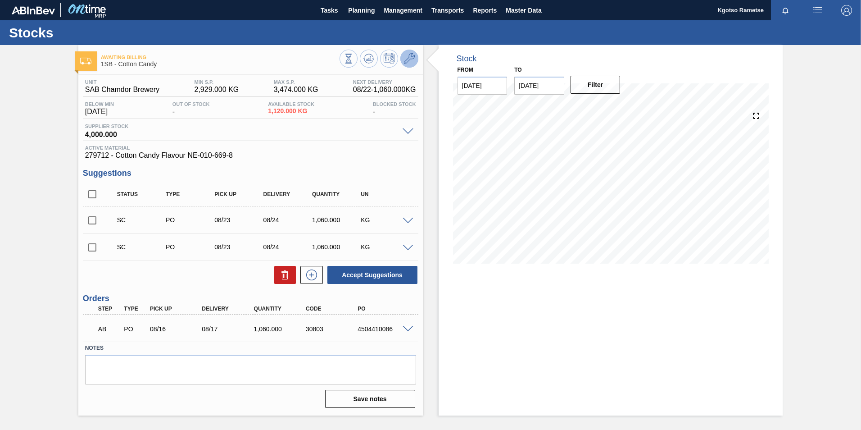
click at [410, 62] on icon at bounding box center [409, 58] width 11 height 11
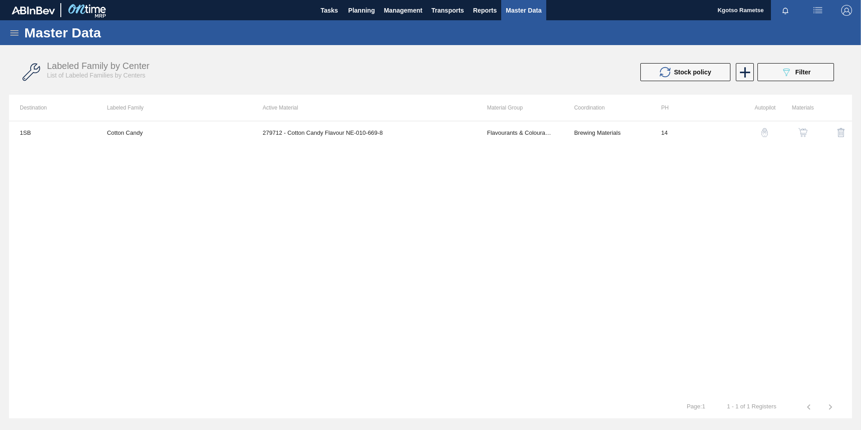
click at [572, 138] on button "button" at bounding box center [803, 133] width 22 height 22
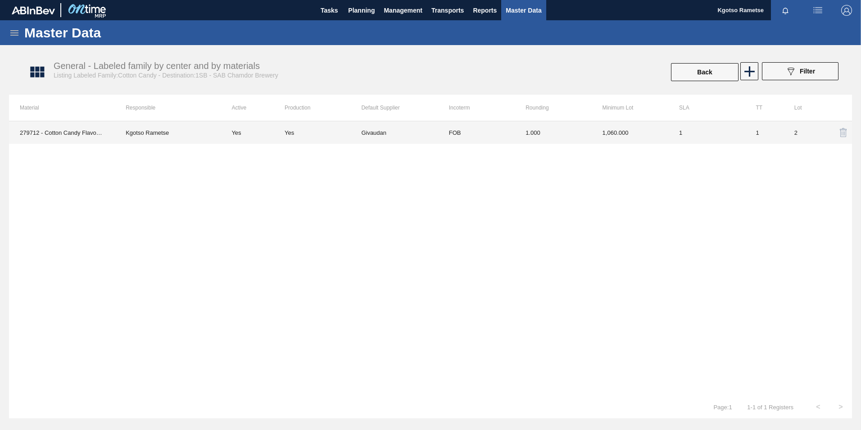
click at [447, 129] on td "FOB" at bounding box center [476, 132] width 77 height 23
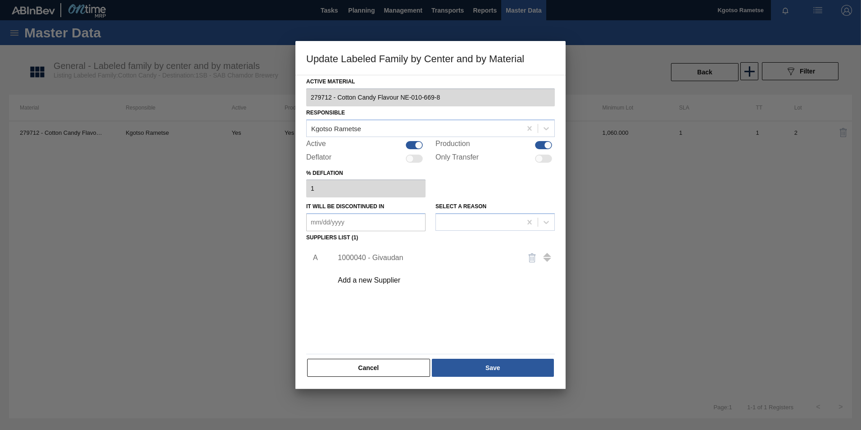
click at [378, 257] on div "1000040 - Givaudan" at bounding box center [426, 257] width 176 height 8
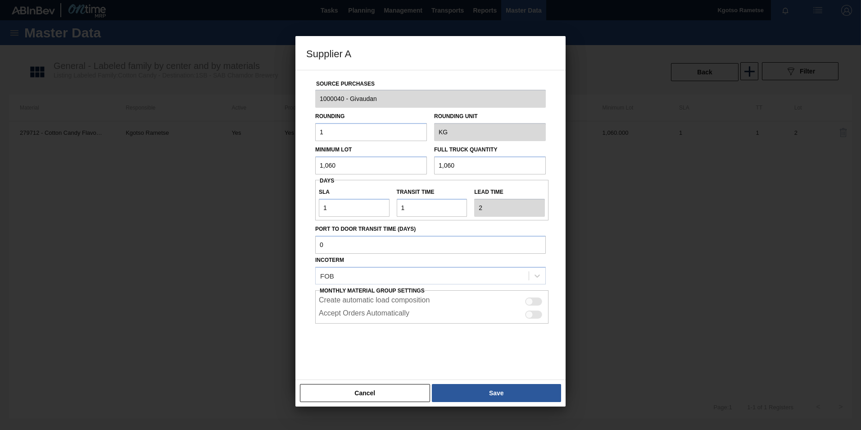
drag, startPoint x: 334, startPoint y: 160, endPoint x: 273, endPoint y: 146, distance: 62.8
click at [288, 148] on div "Supplier A Source Purchases 1000040 - Givaudan Rounding 1 Rounding Unit KG Mini…" at bounding box center [430, 215] width 861 height 430
drag, startPoint x: 329, startPoint y: 159, endPoint x: 289, endPoint y: 163, distance: 40.3
click at [290, 163] on div "Supplier A Source Purchases 1000040 - Givaudan Rounding 1 Rounding Unit KG Mini…" at bounding box center [430, 215] width 861 height 430
type input "480"
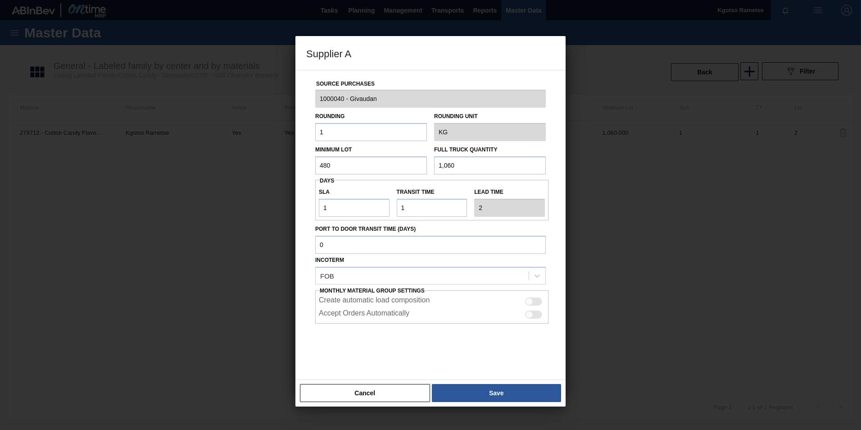
drag, startPoint x: 296, startPoint y: 172, endPoint x: 173, endPoint y: 169, distance: 123.4
click at [209, 172] on div "Supplier A Source Purchases 1000040 - Givaudan Rounding 1 Rounding Unit KG Mini…" at bounding box center [430, 215] width 861 height 430
paste input "48"
type input "480"
click at [489, 267] on button "Save" at bounding box center [496, 393] width 129 height 18
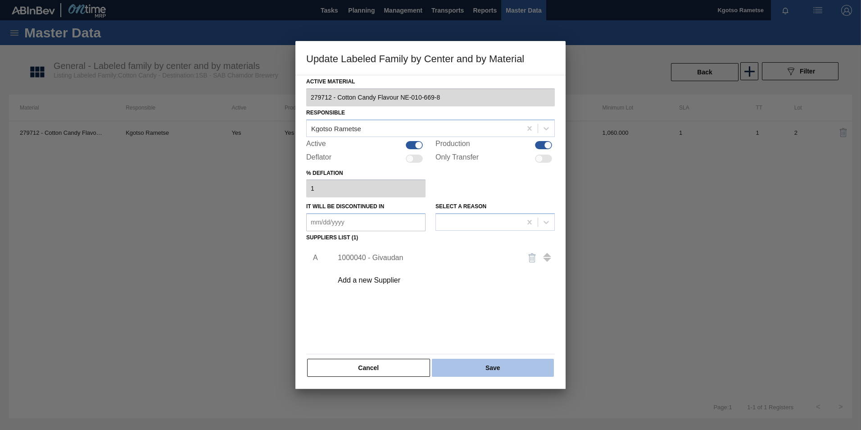
click at [484, 267] on button "Save" at bounding box center [493, 367] width 122 height 18
